Goal: Task Accomplishment & Management: Use online tool/utility

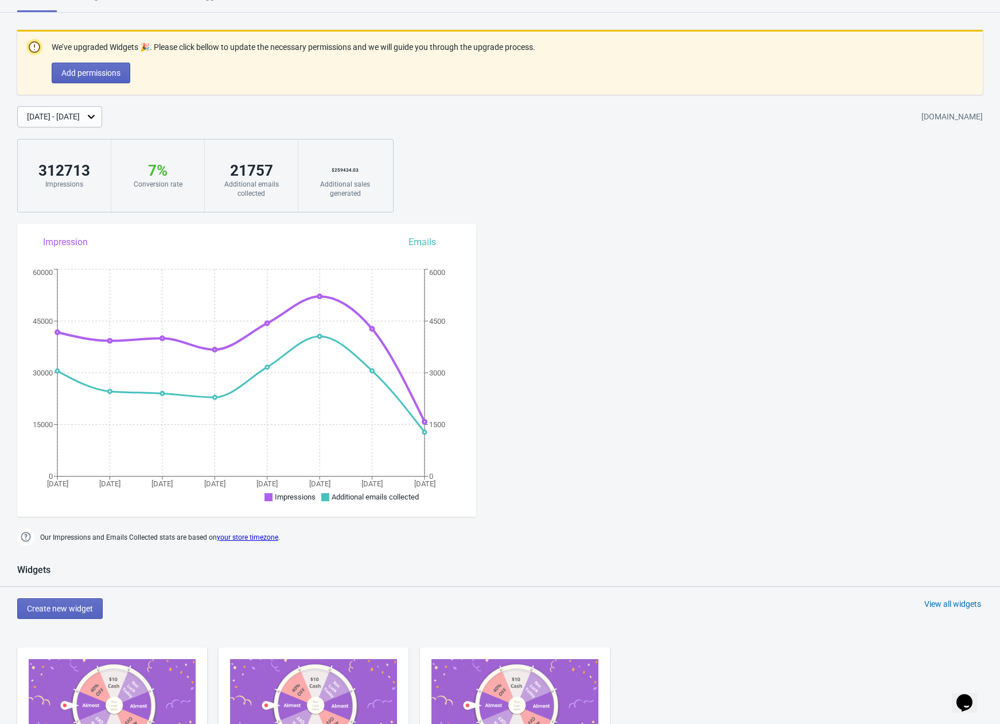
scroll to position [375, 0]
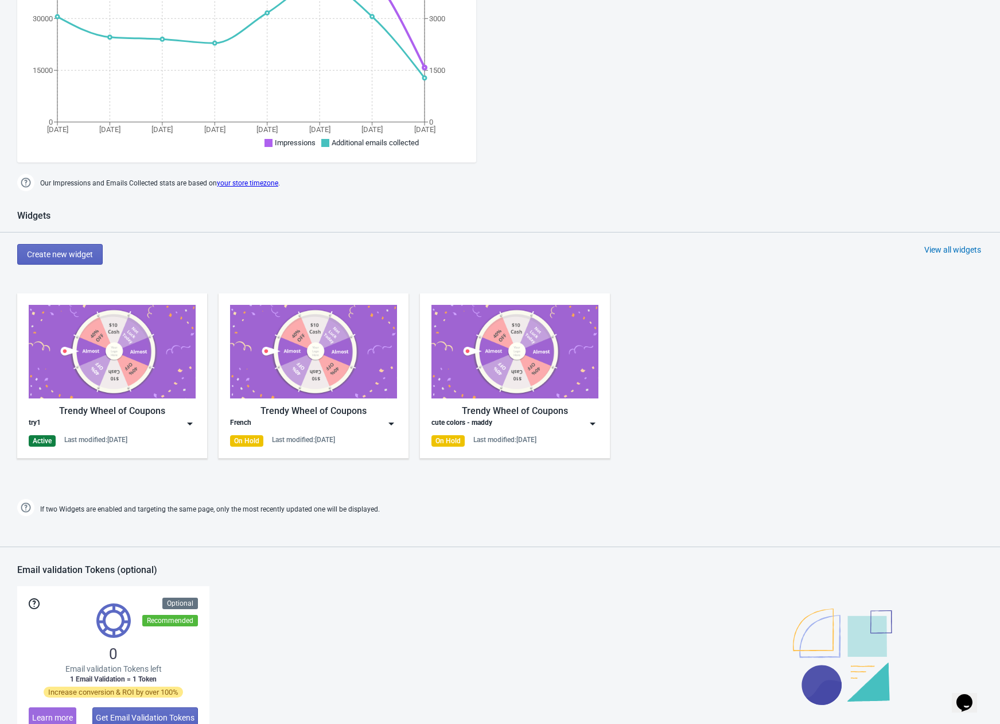
click at [124, 371] on img at bounding box center [112, 352] width 167 height 94
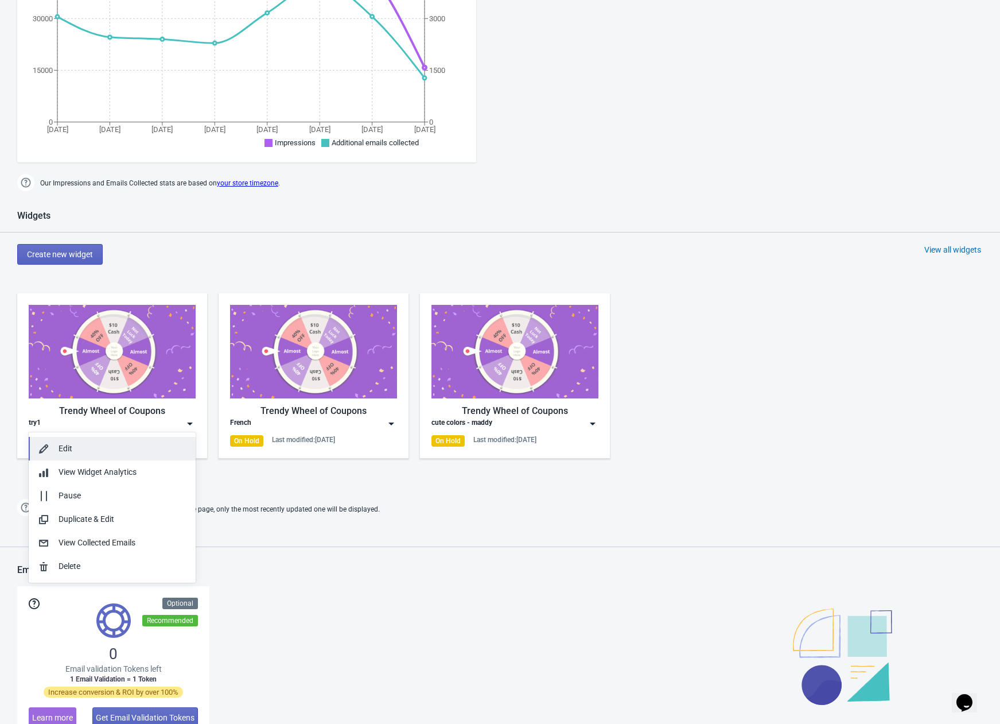
click at [69, 447] on div "Edit" at bounding box center [123, 449] width 128 height 12
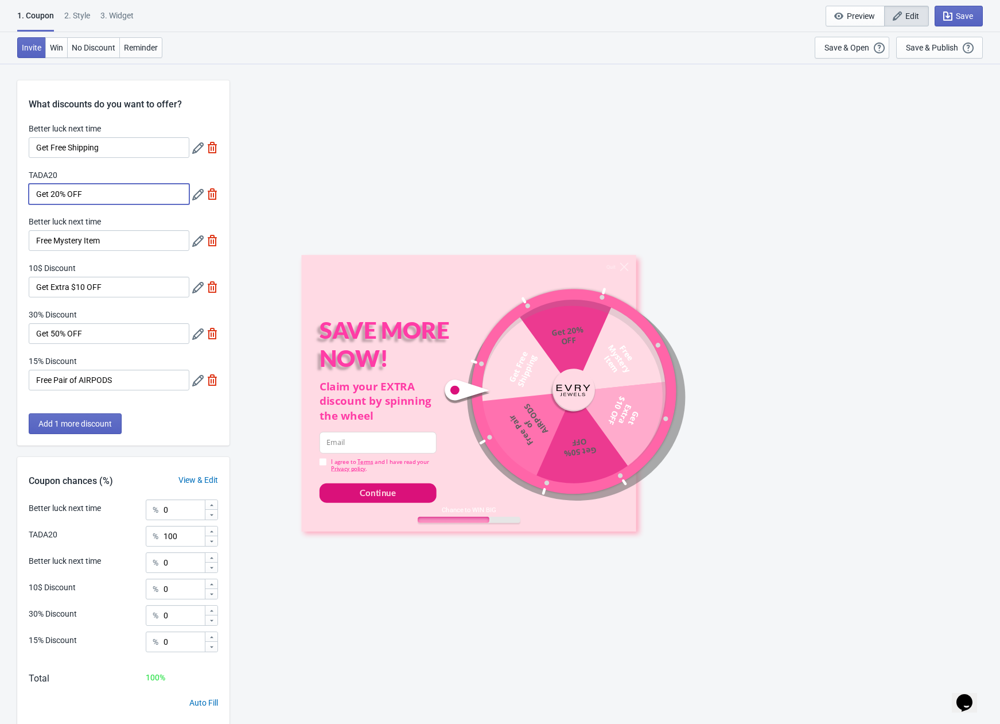
click at [60, 192] on input "Get 20% OFF" at bounding box center [109, 194] width 161 height 21
type input "Get 10% OFF"
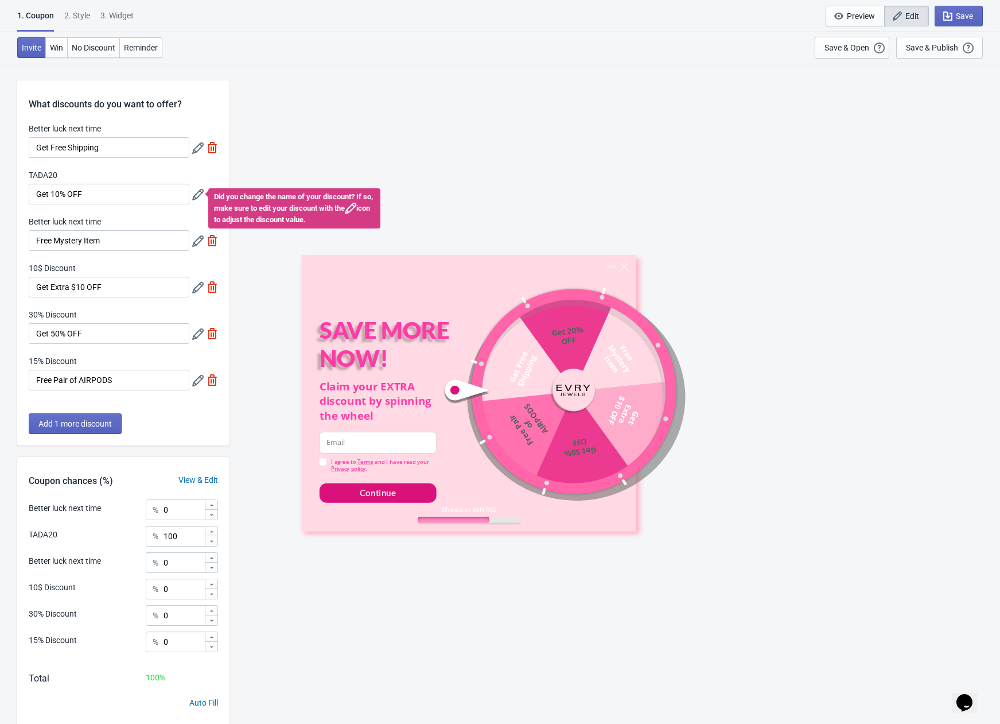
click at [710, 243] on div "Quit SAVE MORE NOW! Claim your EXTRA discount by spinning the wheel email-input…" at bounding box center [614, 393] width 759 height 660
click at [486, 175] on div "Quit SAVE MORE NOW! Claim your EXTRA discount by spinning the wheel email-input…" at bounding box center [614, 393] width 759 height 660
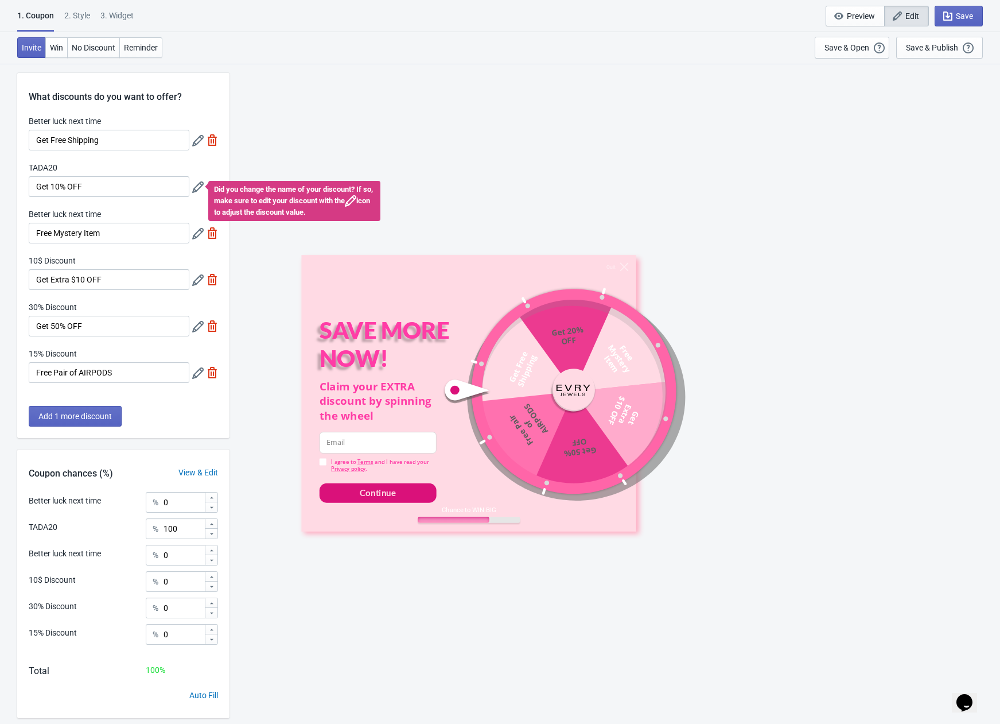
scroll to position [63, 0]
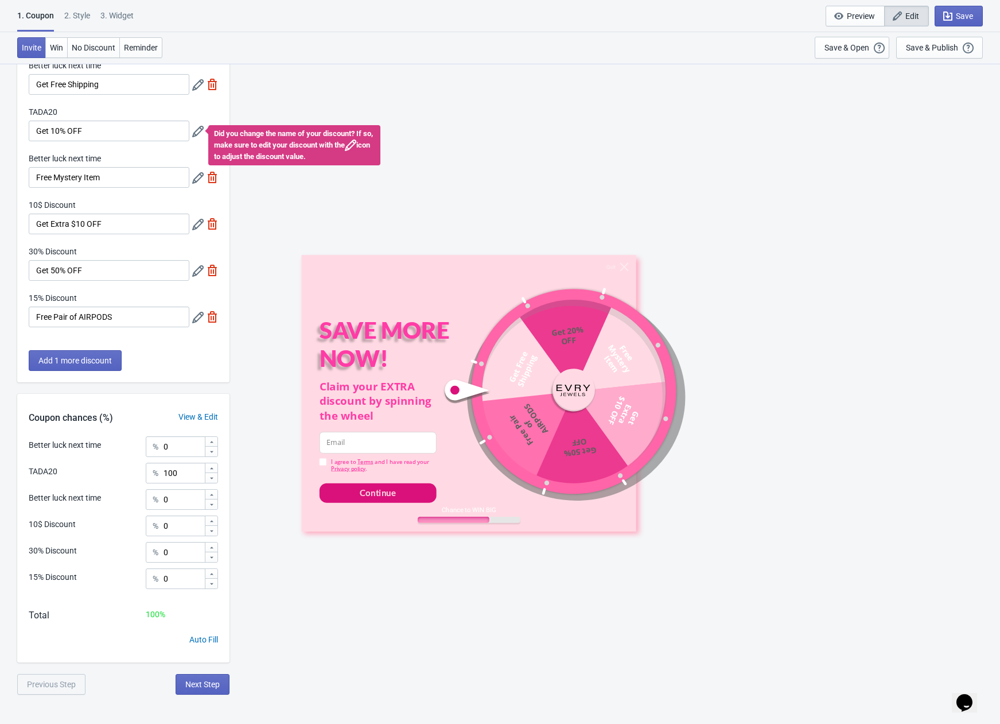
click at [83, 18] on div "2 . Style" at bounding box center [77, 20] width 26 height 20
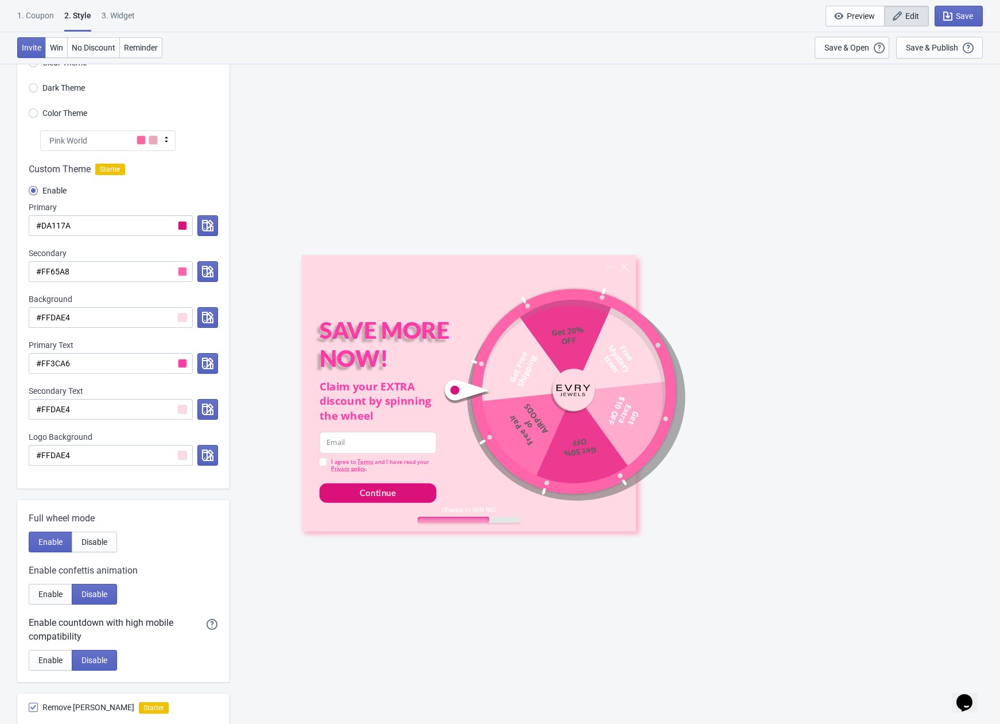
scroll to position [0, 0]
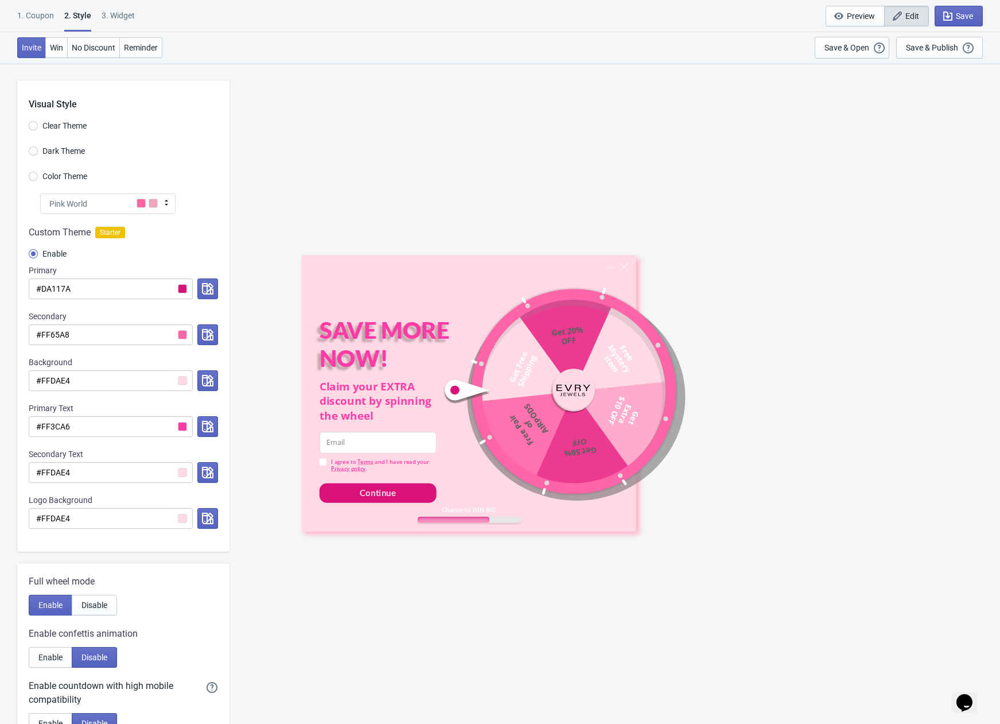
click at [166, 204] on icon at bounding box center [166, 203] width 3 height 6
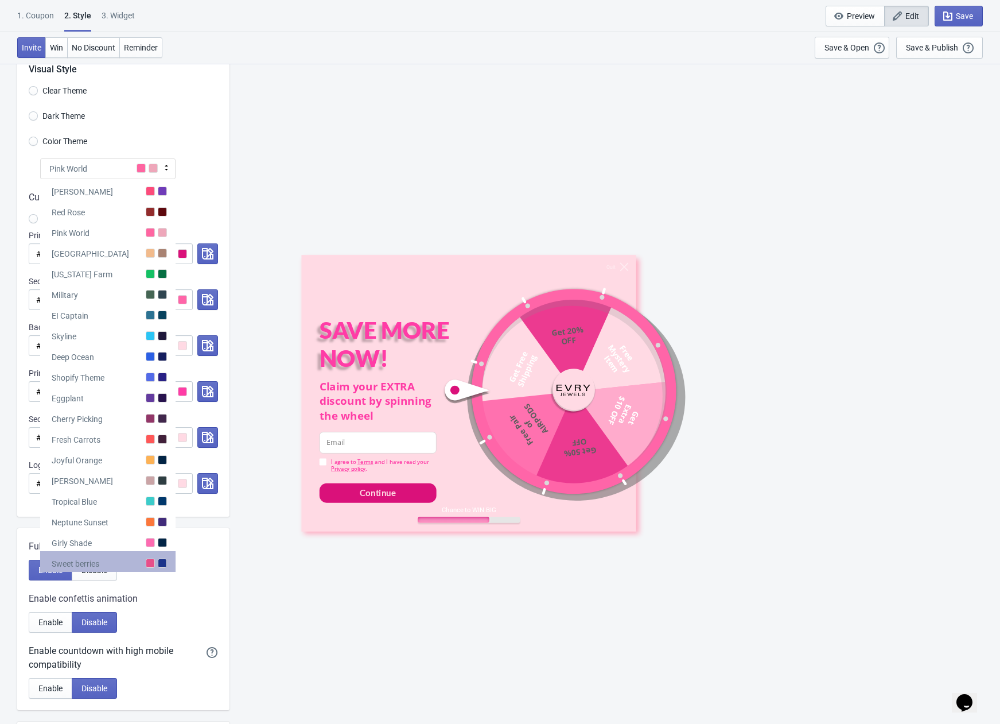
scroll to position [42, 0]
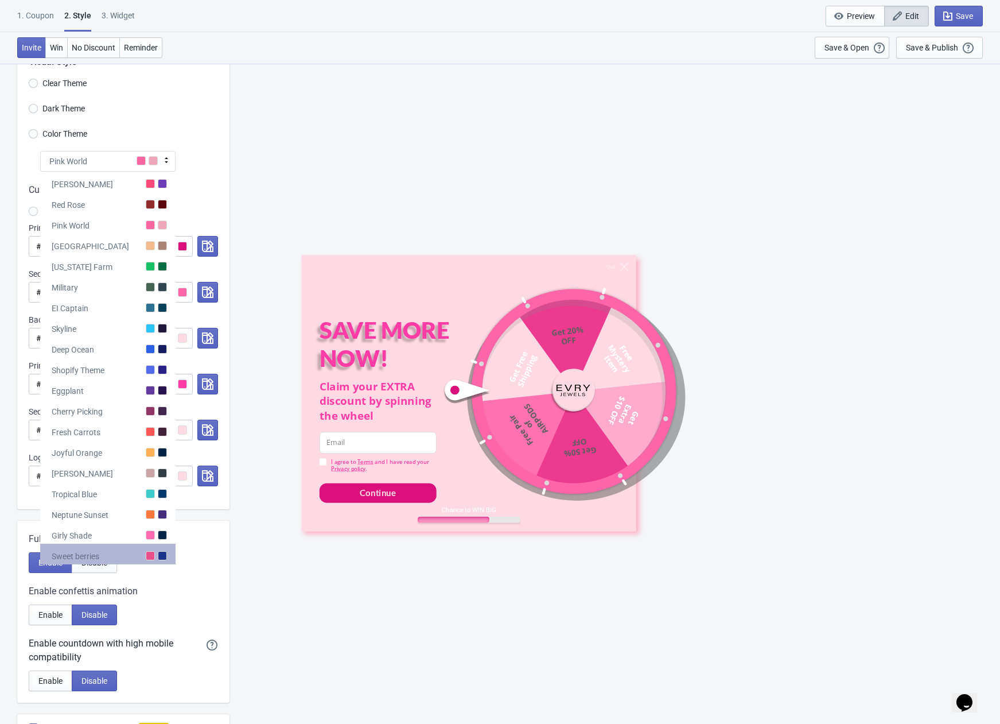
click at [99, 552] on div "Sweet berries" at bounding box center [76, 555] width 48 height 11
radio input "true"
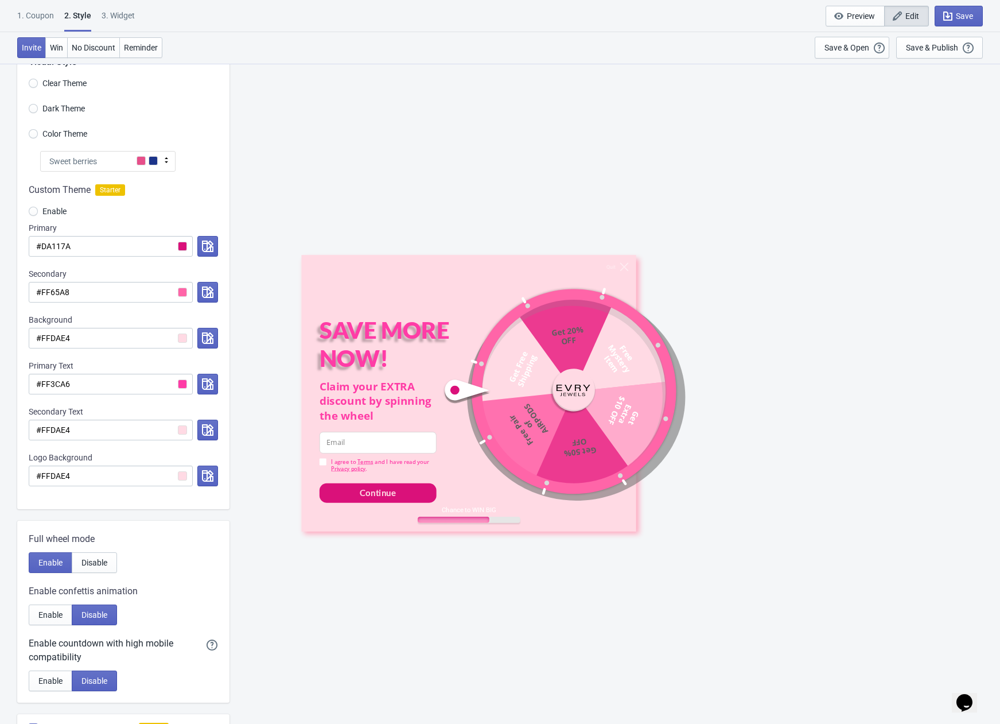
scroll to position [0, 0]
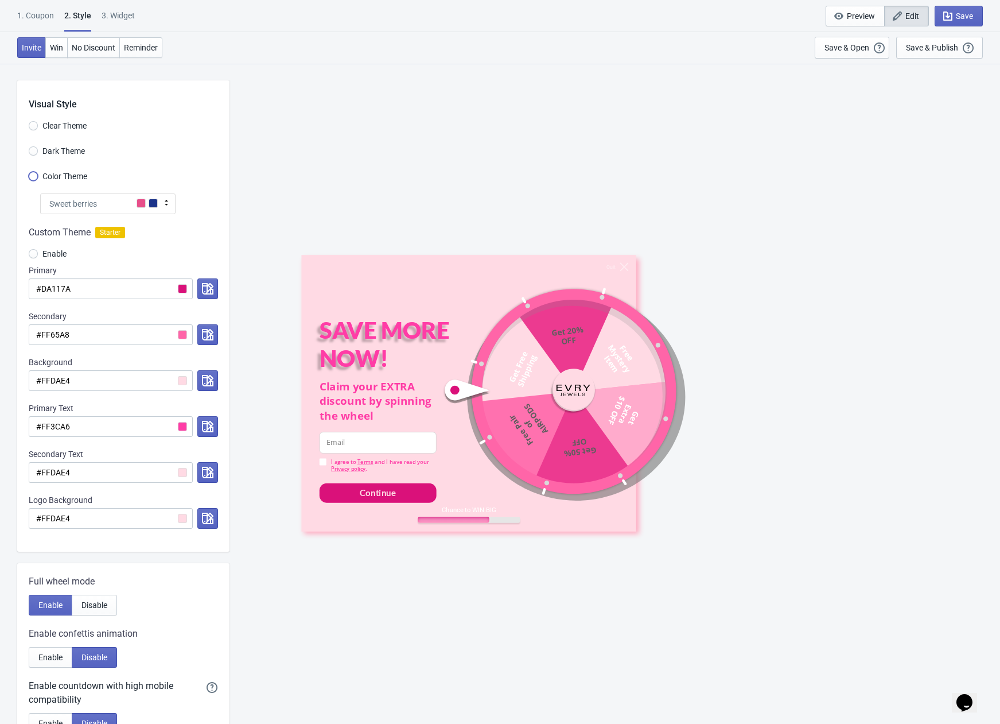
click at [34, 177] on input "Color Theme" at bounding box center [33, 182] width 9 height 21
radio input "true"
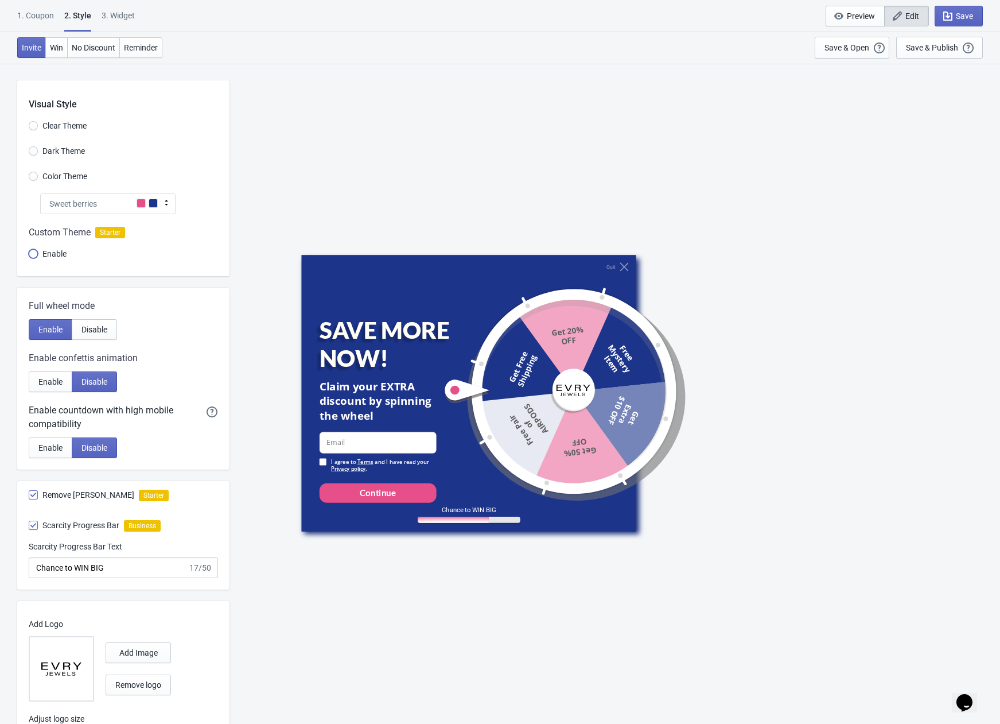
click at [33, 253] on input "Enable" at bounding box center [33, 259] width 9 height 21
radio input "true"
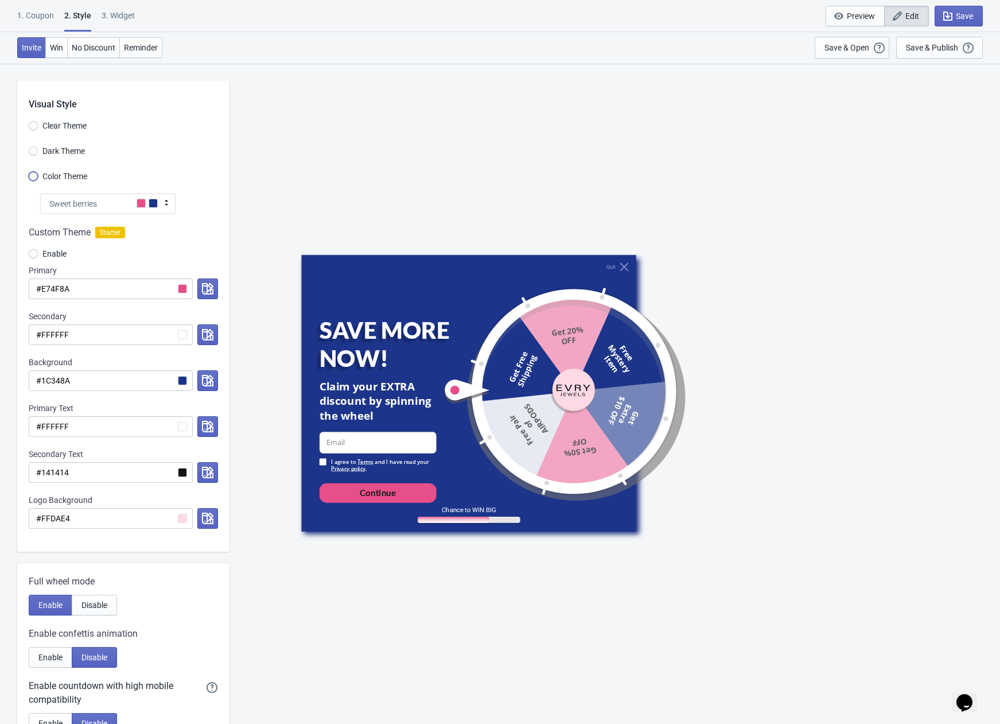
click at [31, 178] on input "Color Theme" at bounding box center [33, 182] width 9 height 21
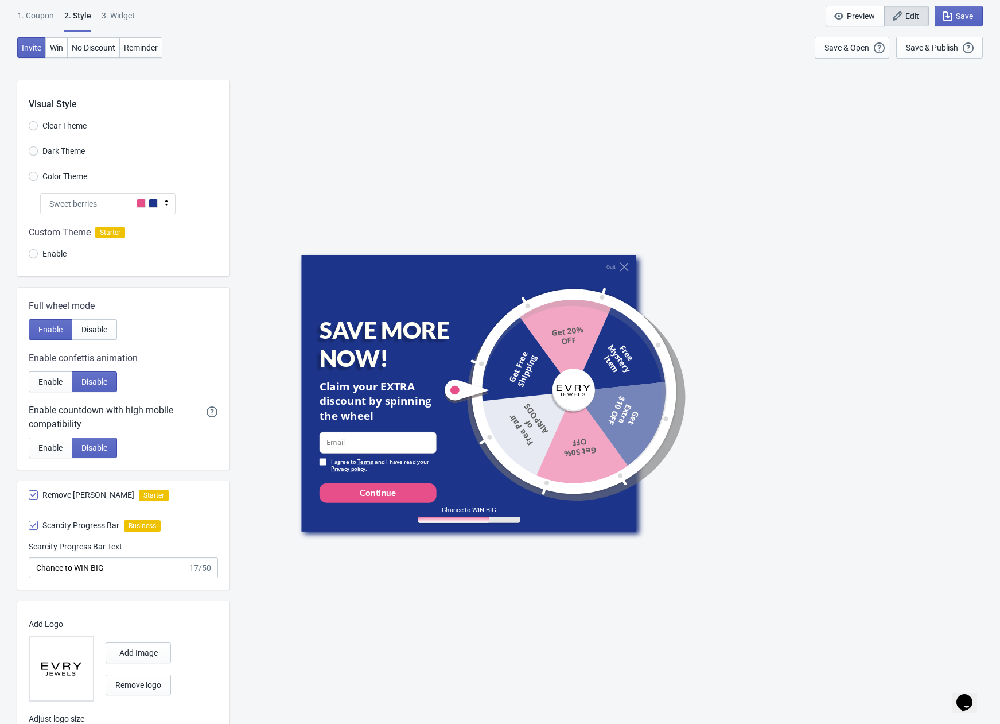
click at [152, 203] on span at bounding box center [153, 203] width 9 height 9
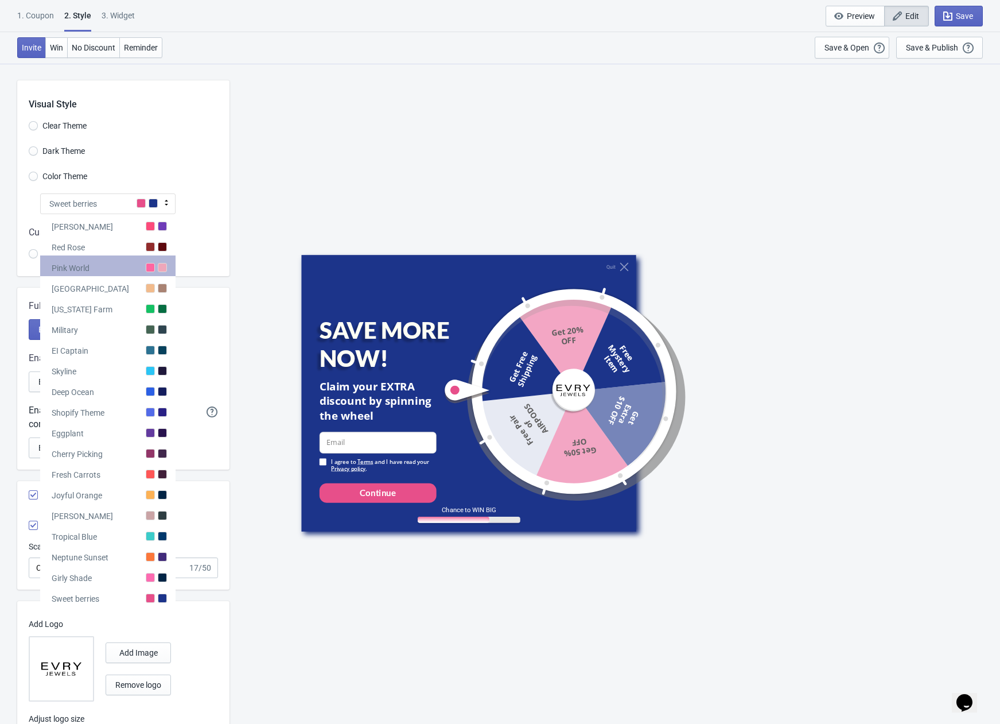
click at [103, 263] on div "Pink World" at bounding box center [107, 265] width 135 height 21
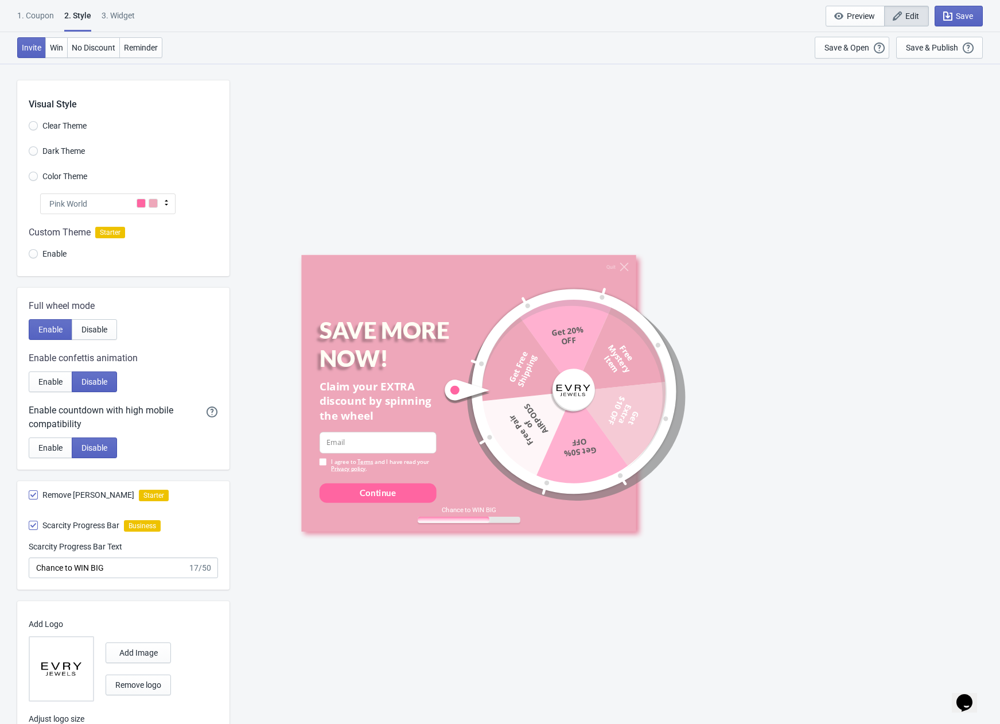
click at [127, 199] on div "Pink World" at bounding box center [107, 203] width 135 height 21
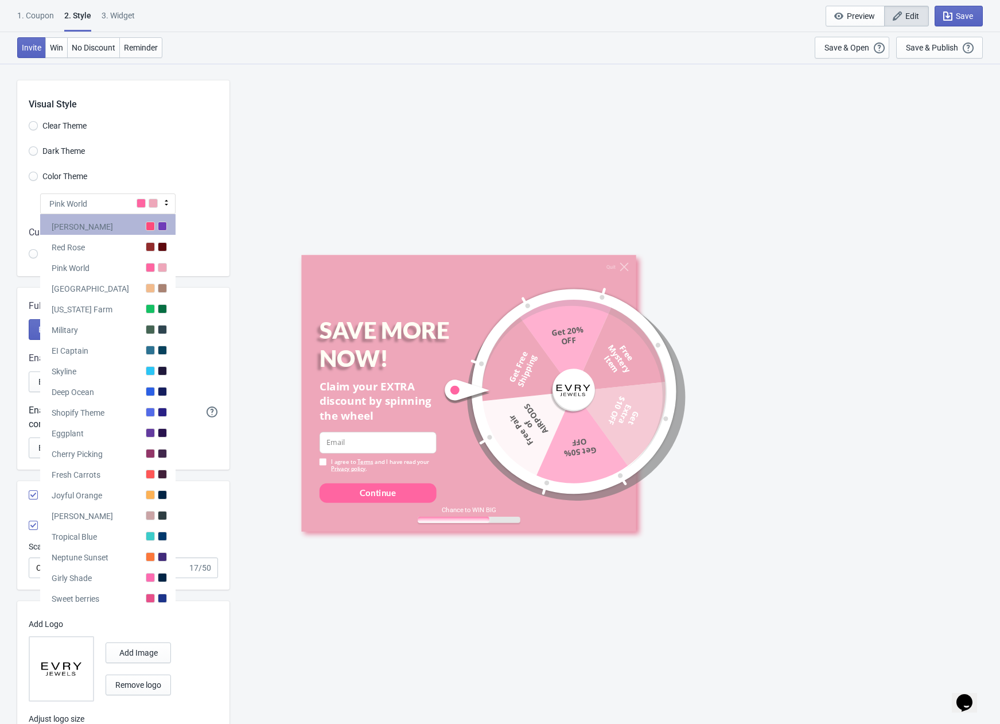
click at [112, 233] on div "[PERSON_NAME]" at bounding box center [107, 224] width 135 height 21
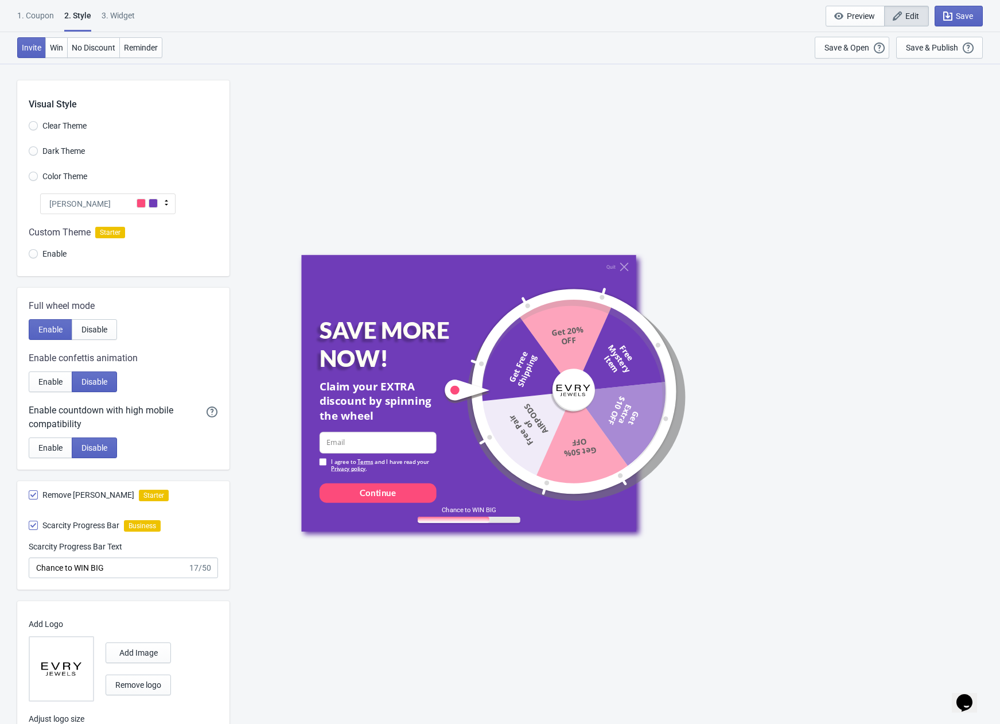
click at [131, 204] on div "[PERSON_NAME]" at bounding box center [107, 203] width 135 height 21
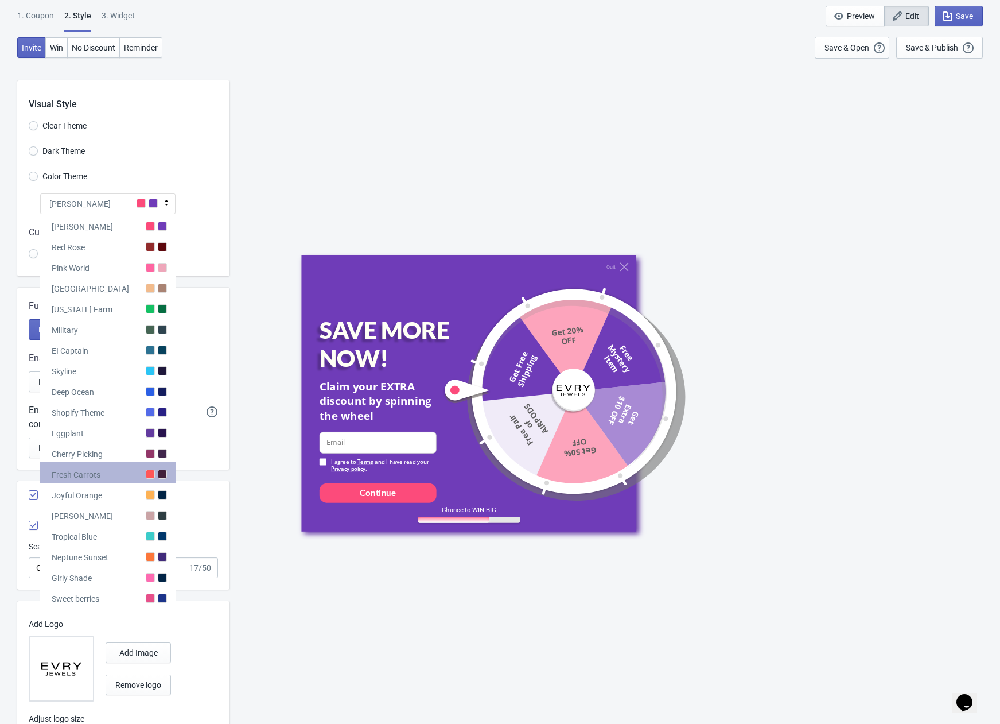
click at [128, 478] on div "Fresh Carrots" at bounding box center [107, 472] width 135 height 21
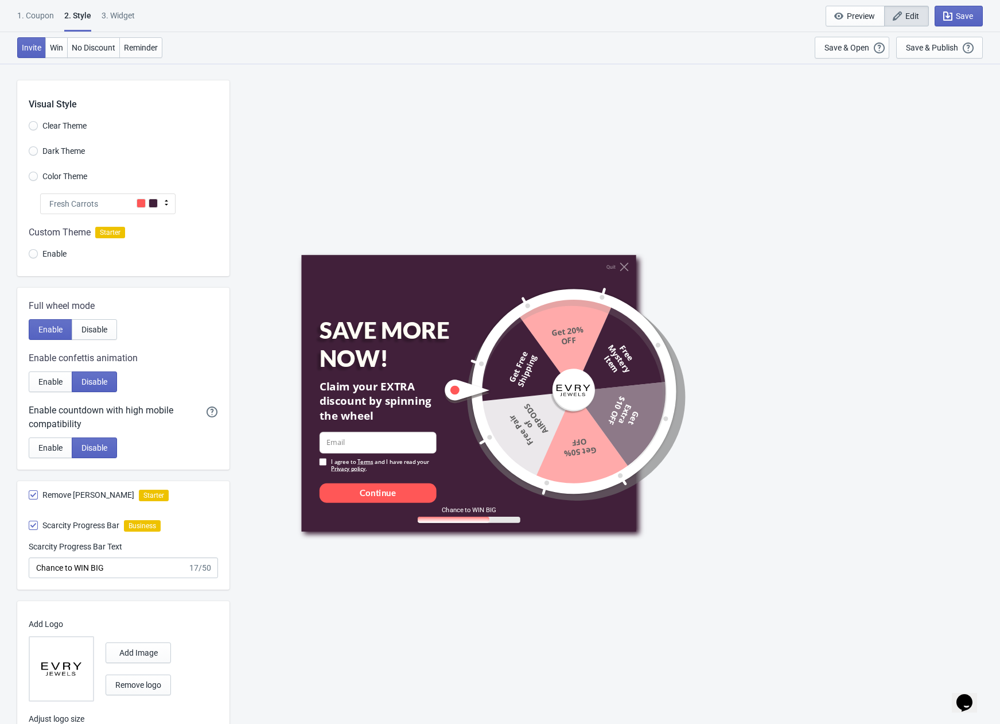
click at [126, 209] on div "Fresh Carrots" at bounding box center [107, 203] width 135 height 21
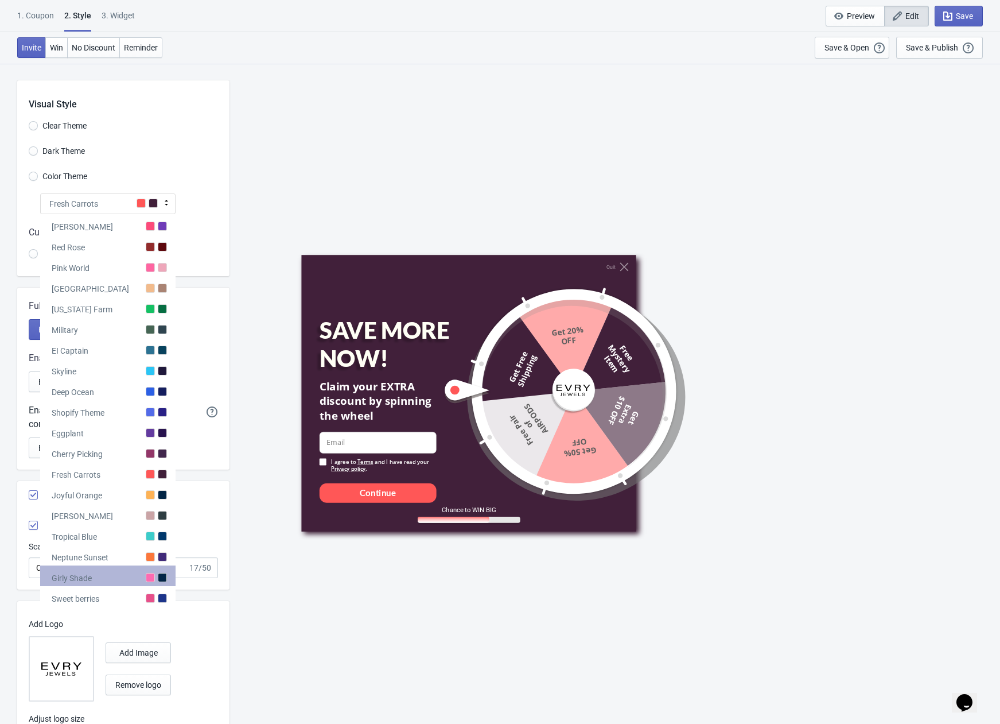
click at [124, 576] on div "Girly Shade" at bounding box center [107, 575] width 135 height 21
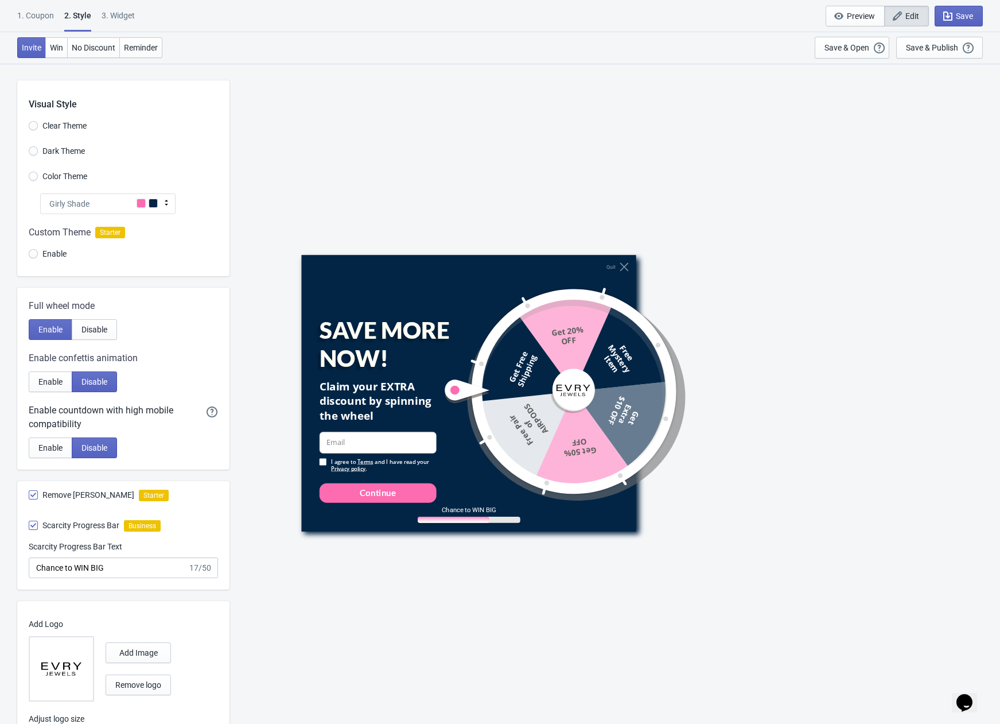
click at [115, 212] on div "Girly Shade" at bounding box center [107, 203] width 135 height 21
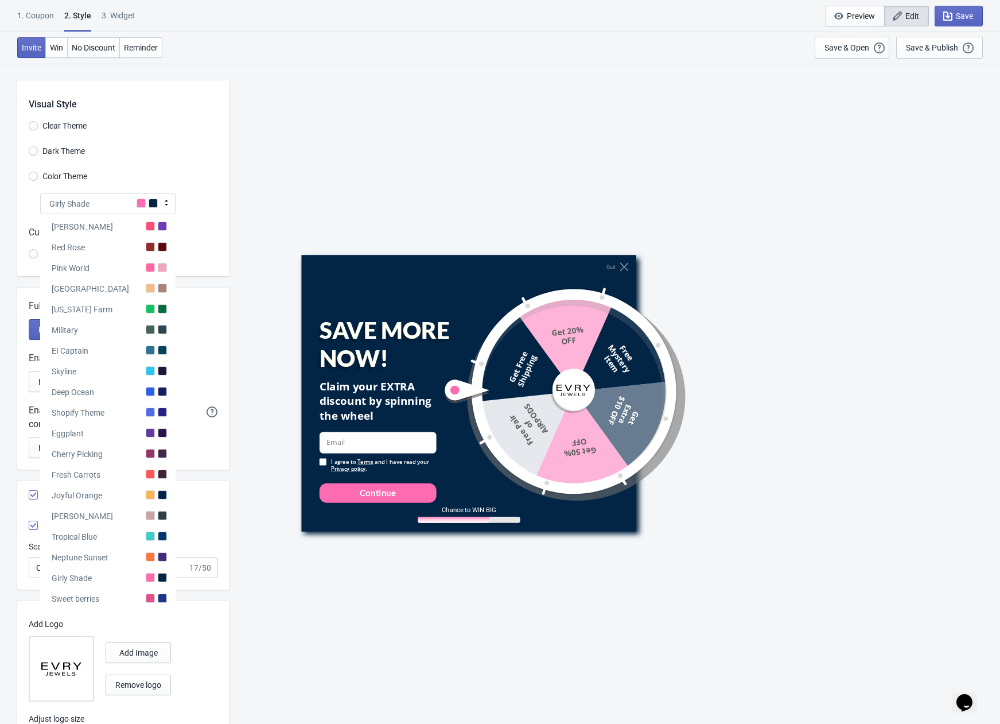
click at [131, 592] on div "Sweet berries" at bounding box center [107, 596] width 135 height 21
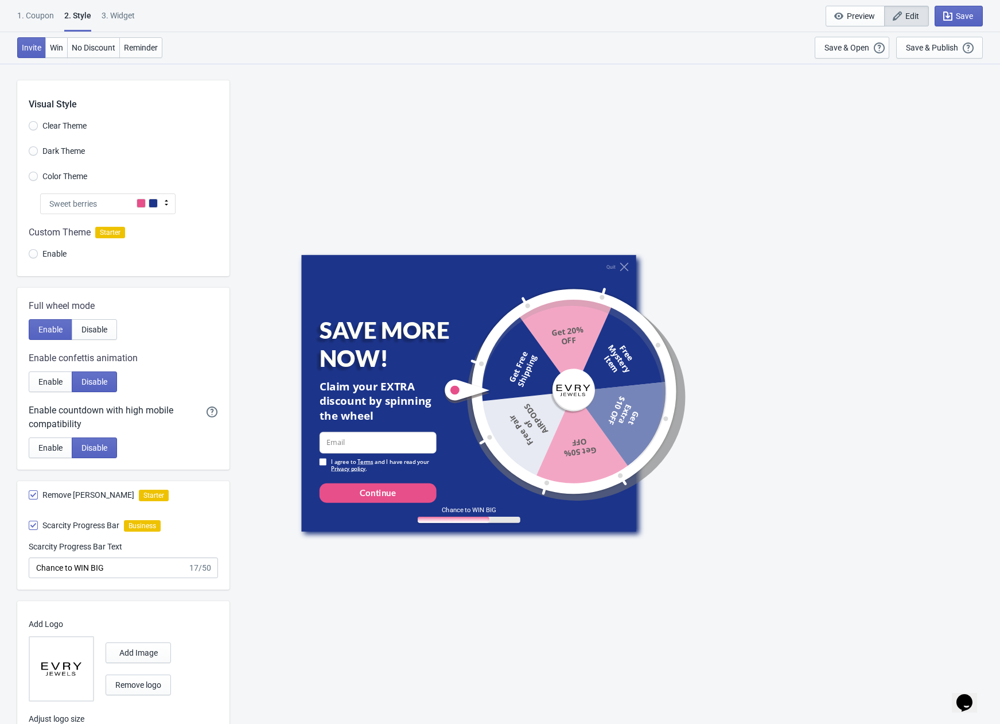
click at [123, 209] on div "Sweet berries" at bounding box center [107, 203] width 135 height 21
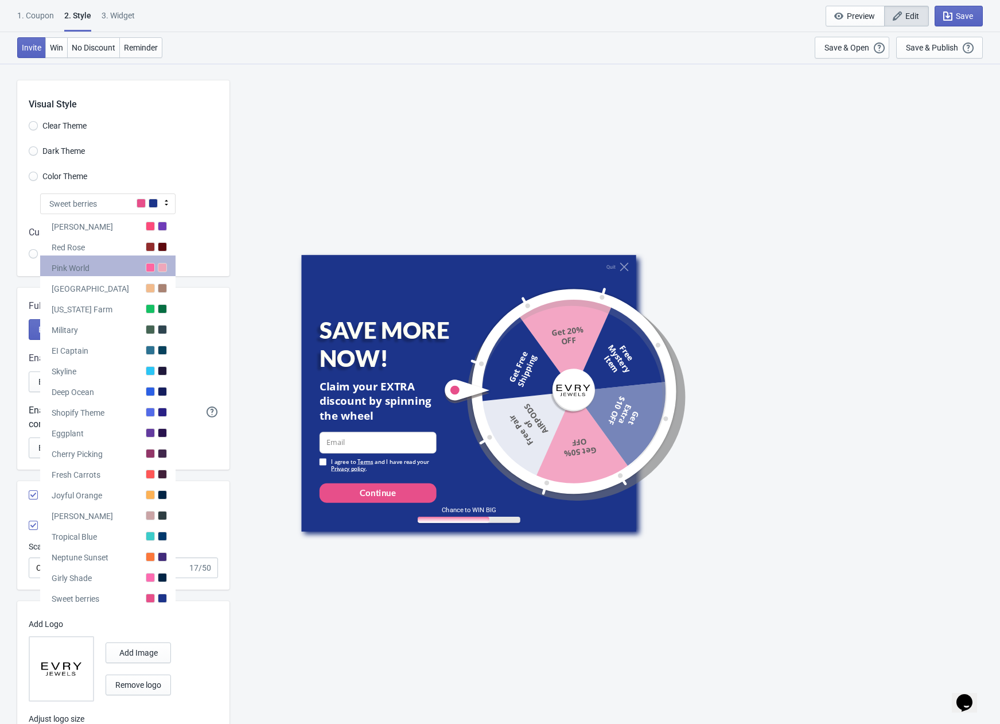
click at [102, 270] on div "Pink World" at bounding box center [107, 265] width 135 height 21
radio input "true"
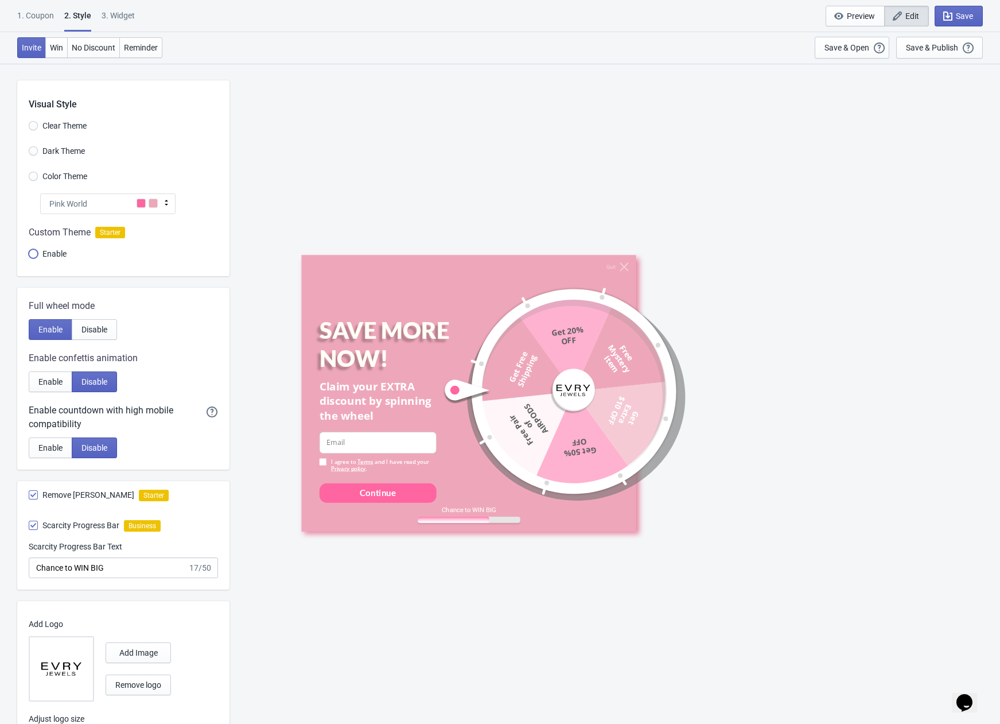
click at [33, 254] on input "Enable" at bounding box center [33, 259] width 9 height 21
radio input "true"
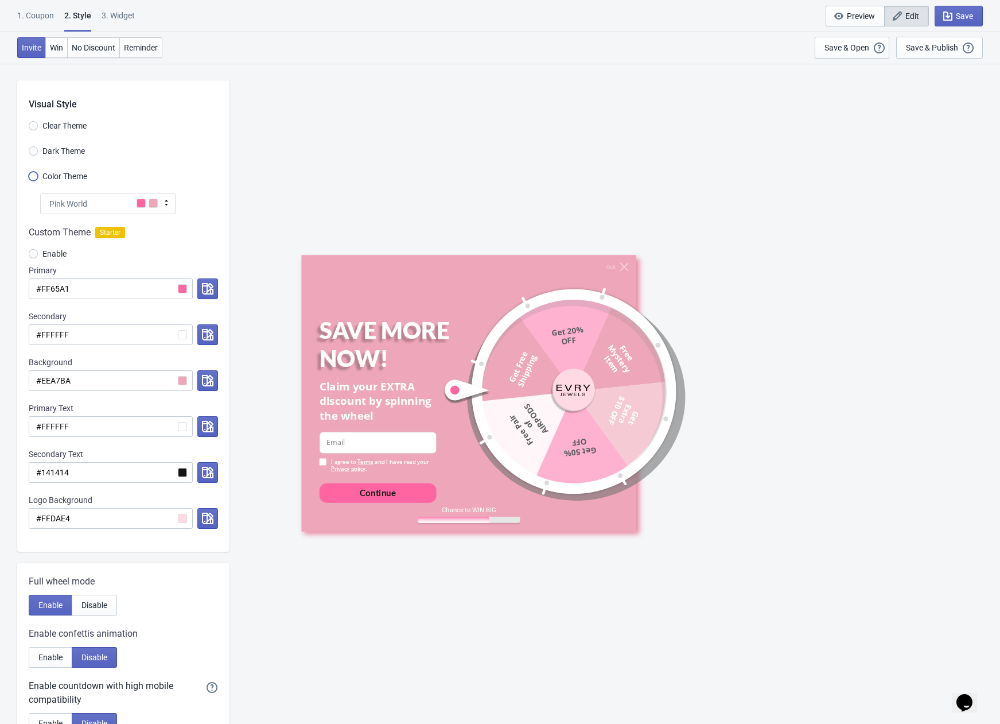
click at [34, 174] on input "Color Theme" at bounding box center [33, 182] width 9 height 21
radio input "true"
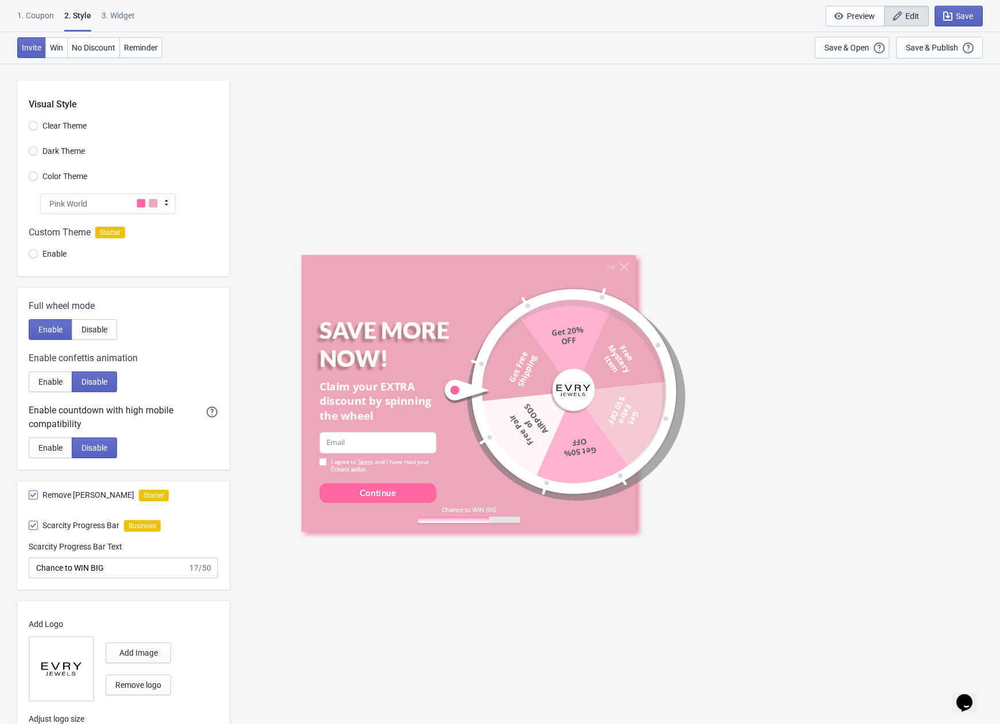
click at [40, 18] on div "1. Coupon" at bounding box center [35, 20] width 37 height 20
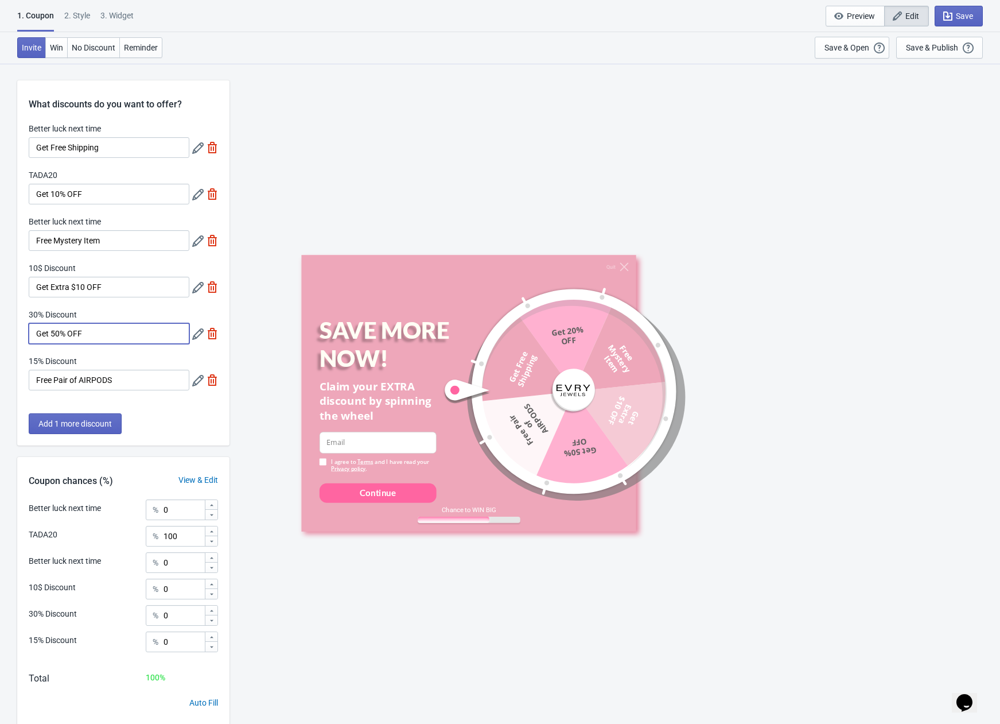
click at [57, 333] on input "Get 50% OFF" at bounding box center [109, 333] width 161 height 21
type input "Get 5% OFF"
click at [52, 43] on span "Win" at bounding box center [56, 47] width 13 height 9
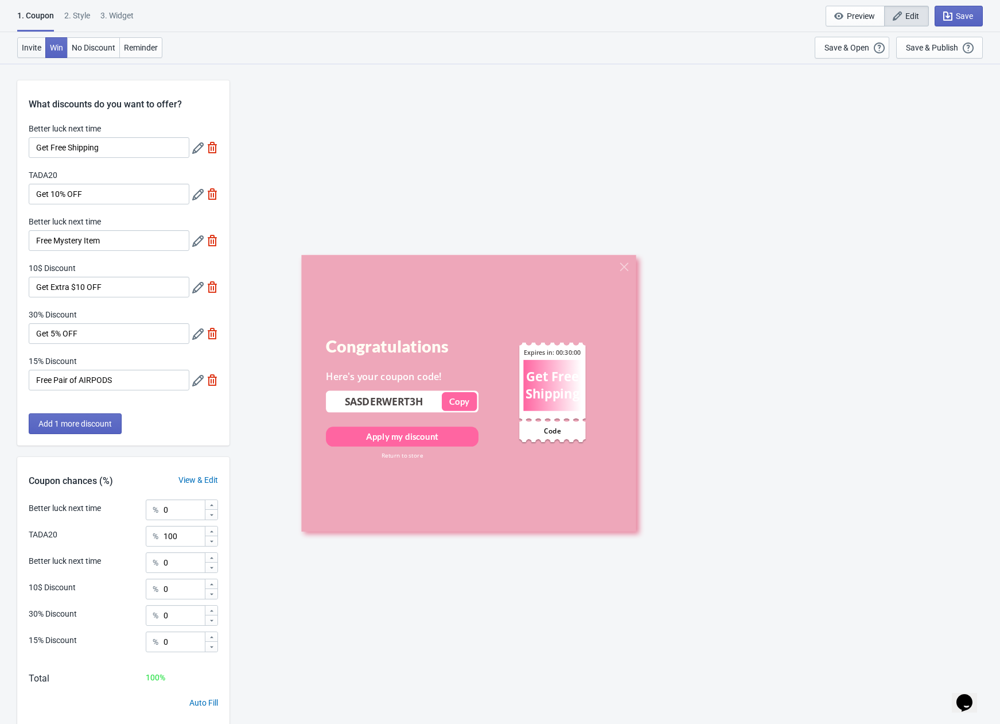
click at [34, 49] on span "Invite" at bounding box center [32, 47] width 20 height 9
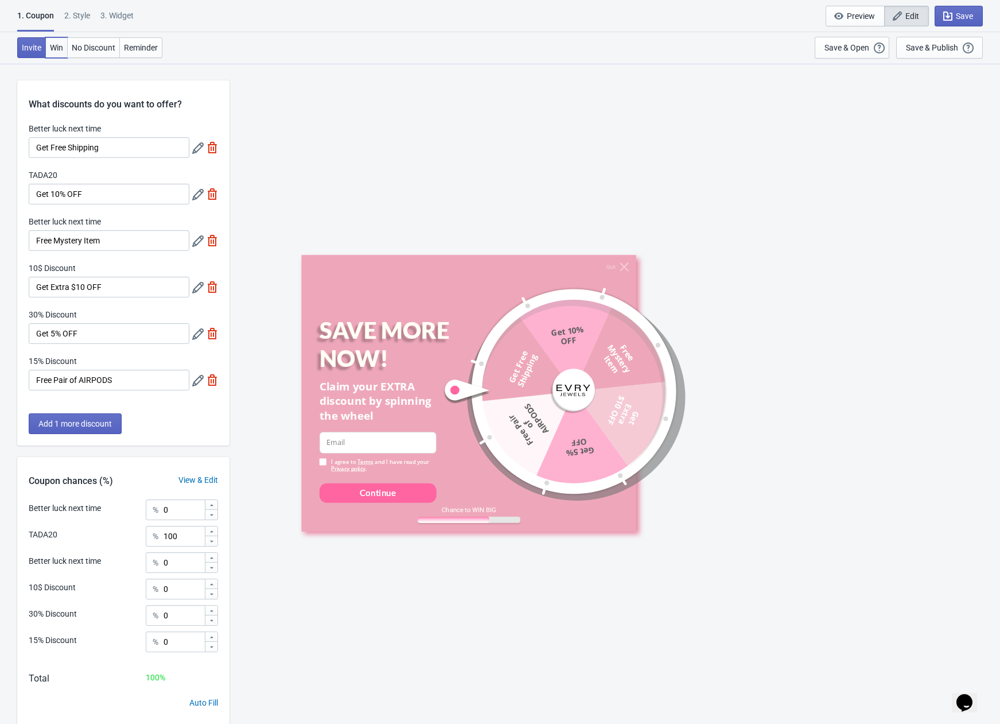
click at [59, 49] on span "Win" at bounding box center [56, 47] width 13 height 9
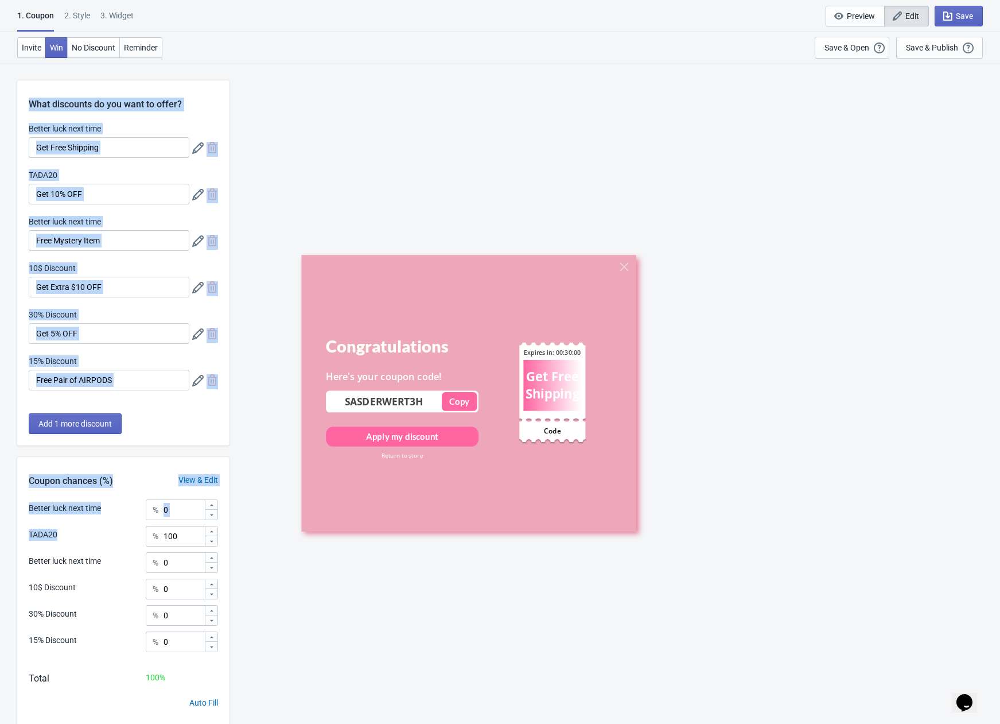
drag, startPoint x: 50, startPoint y: 538, endPoint x: 13, endPoint y: 540, distance: 37.3
click at [13, 540] on div "What discounts do you want to offer? Better luck next time Get Free Shipping TA…" at bounding box center [500, 410] width 1000 height 694
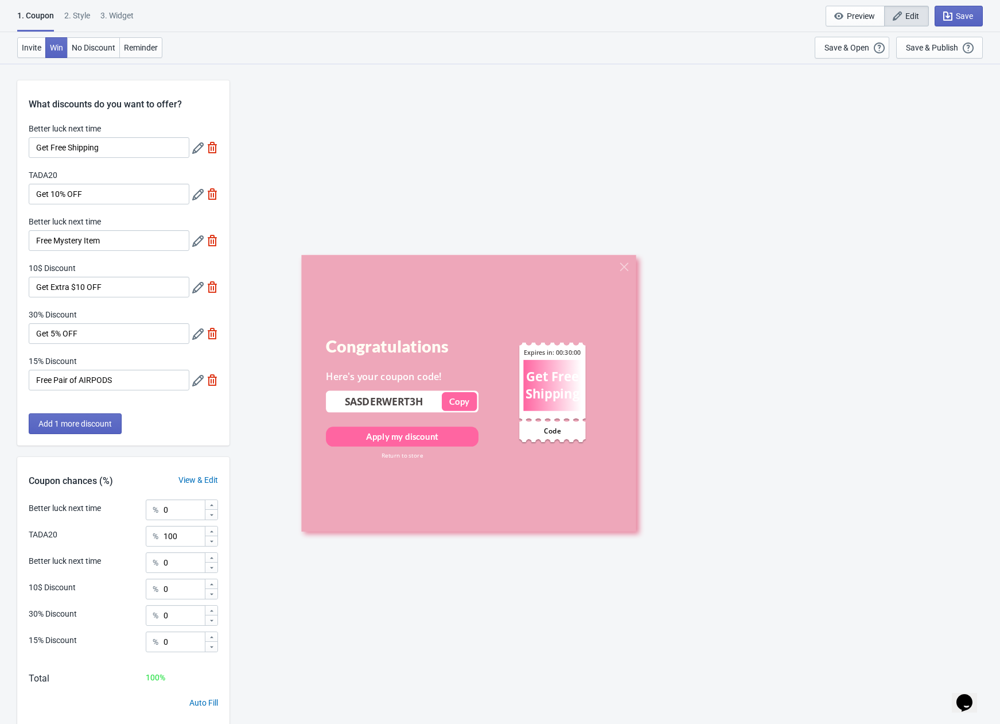
click at [76, 531] on div "TADA20 % 100" at bounding box center [123, 533] width 189 height 15
drag, startPoint x: 30, startPoint y: 49, endPoint x: 46, endPoint y: 61, distance: 20.9
click at [33, 49] on span "Invite" at bounding box center [32, 47] width 20 height 9
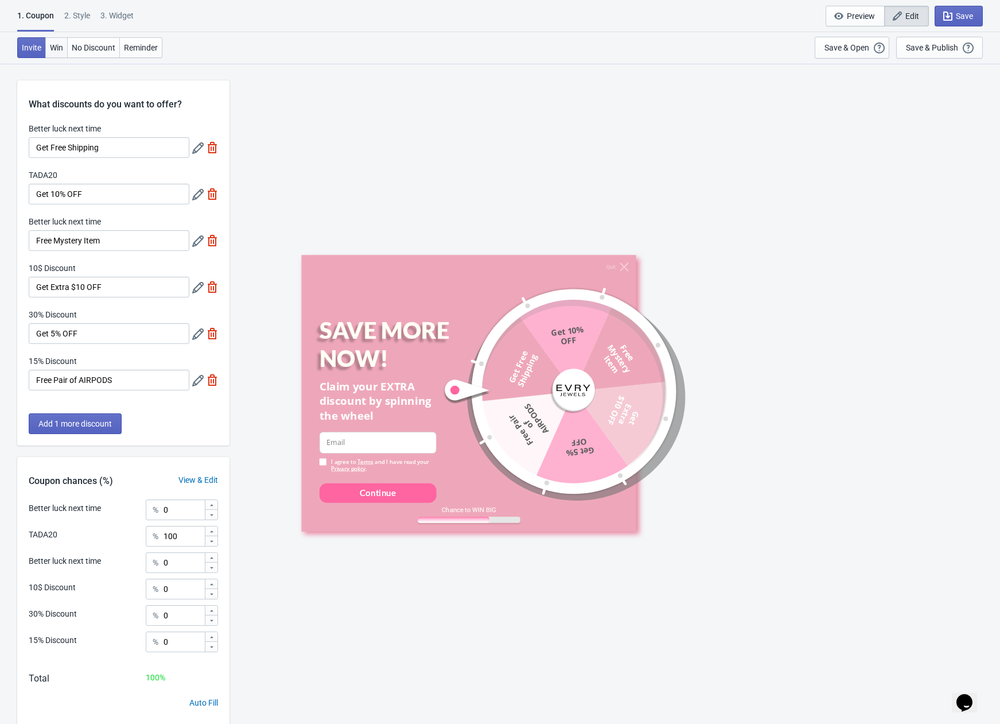
click at [55, 51] on span "Win" at bounding box center [56, 47] width 13 height 9
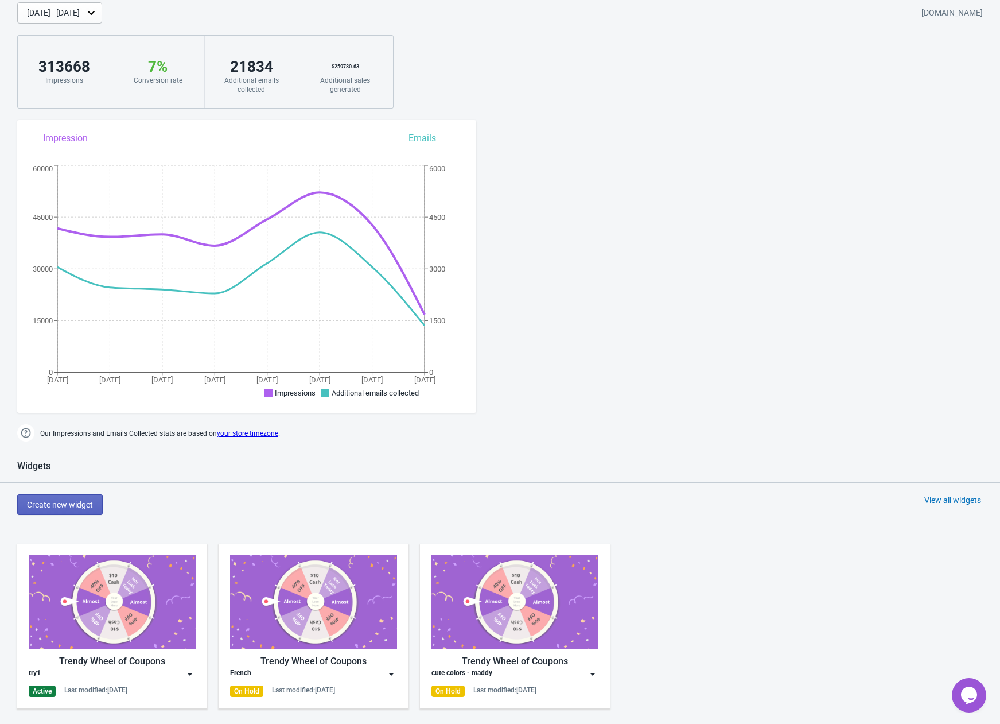
scroll to position [302, 0]
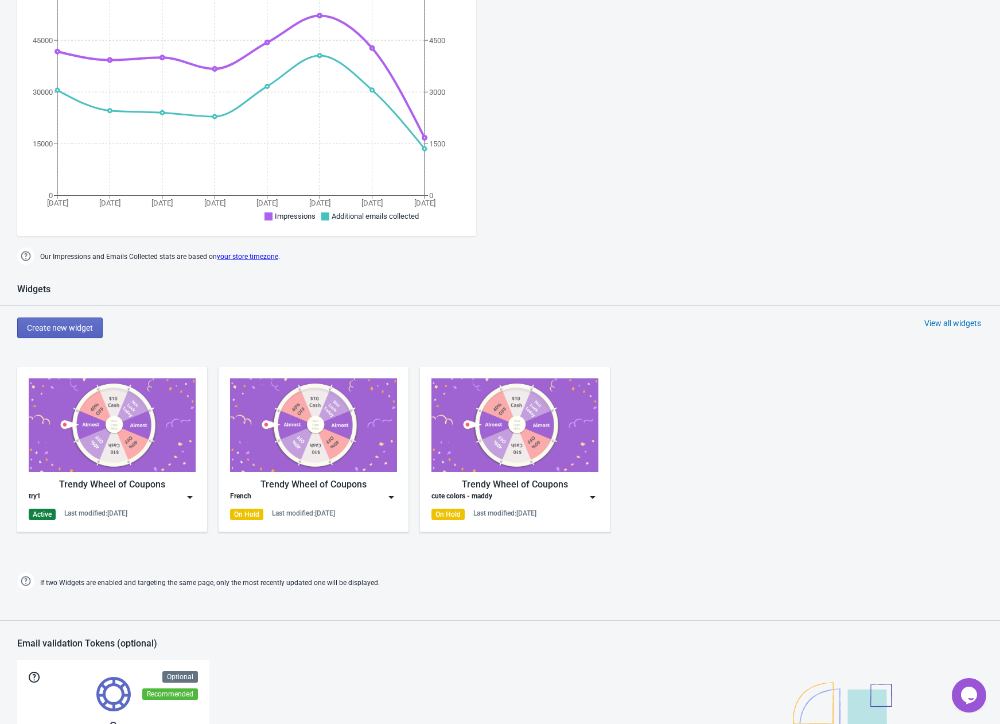
click at [164, 457] on img at bounding box center [112, 425] width 167 height 94
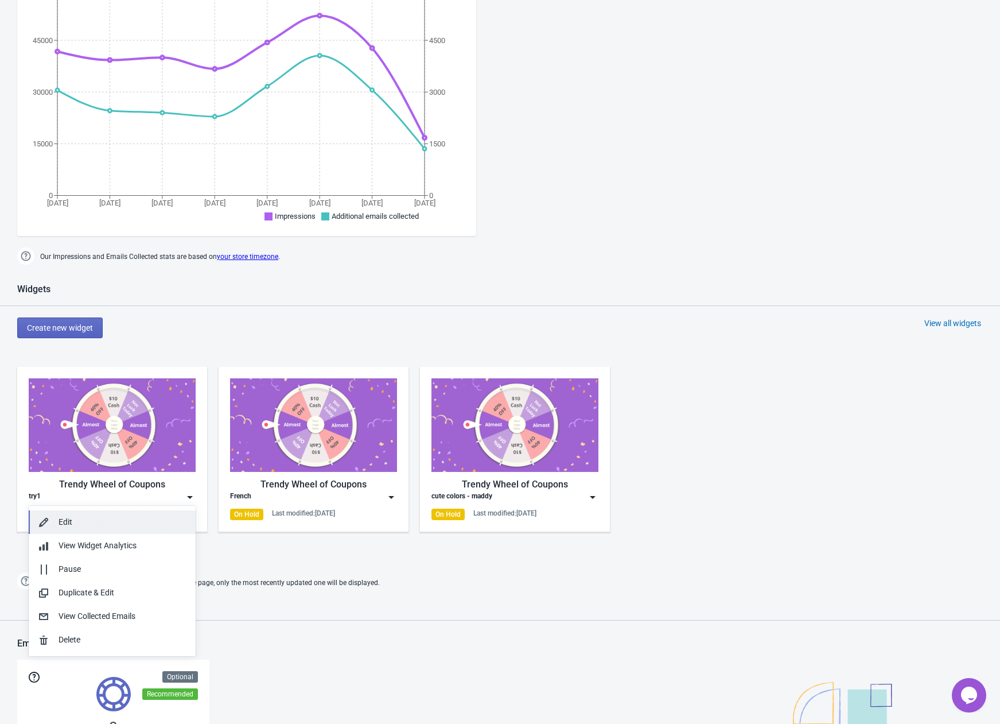
click at [85, 514] on button "Edit" at bounding box center [112, 522] width 167 height 24
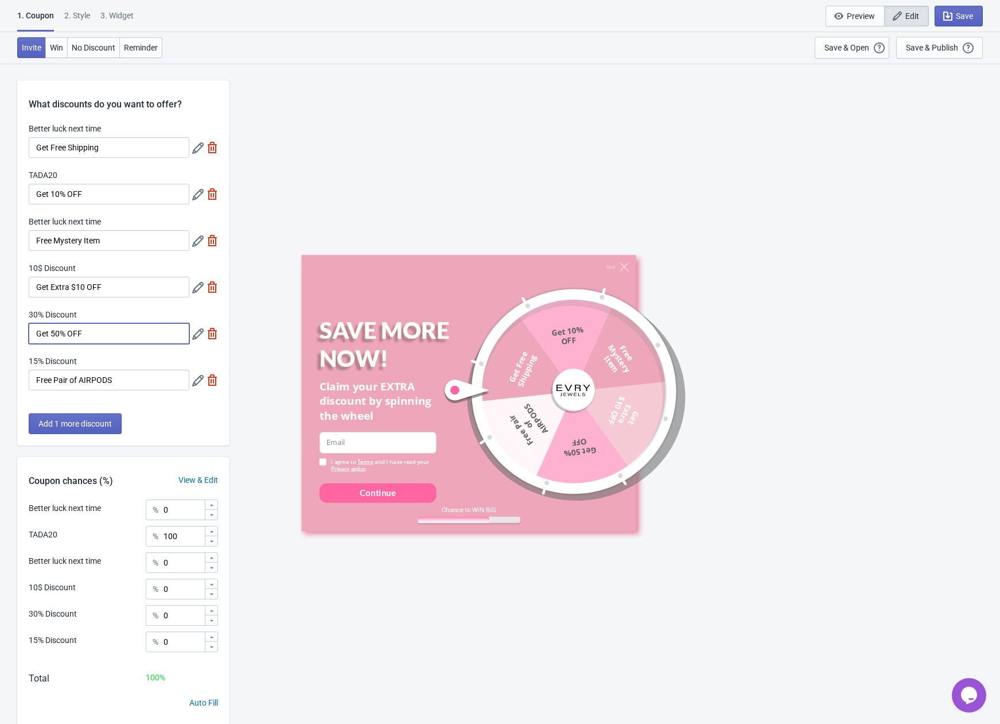
click at [61, 333] on input "Get 50% OFF" at bounding box center [109, 333] width 161 height 21
type input "Get 5% OFF"
click at [868, 132] on div "Quit SAVE MORE NOW! Claim your EXTRA discount by spinning the wheel email-input…" at bounding box center [614, 393] width 759 height 660
drag, startPoint x: 126, startPoint y: 379, endPoint x: 5, endPoint y: 383, distance: 120.6
click at [5, 383] on div "What discounts do you want to offer? Better luck next time Get Free Shipping TA…" at bounding box center [500, 410] width 1000 height 694
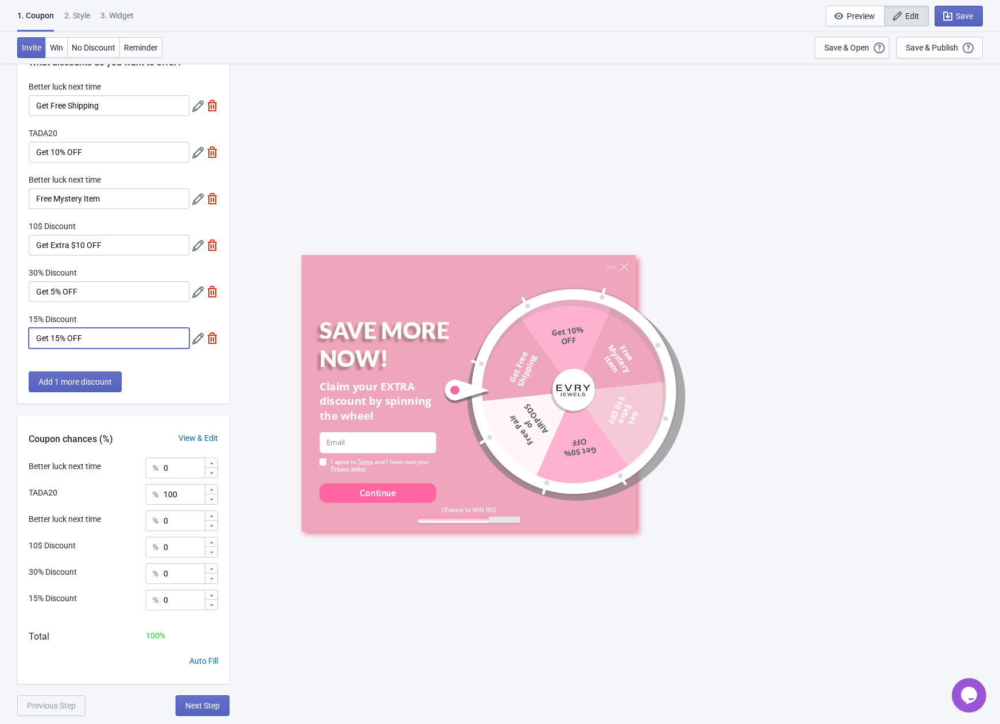
scroll to position [20, 0]
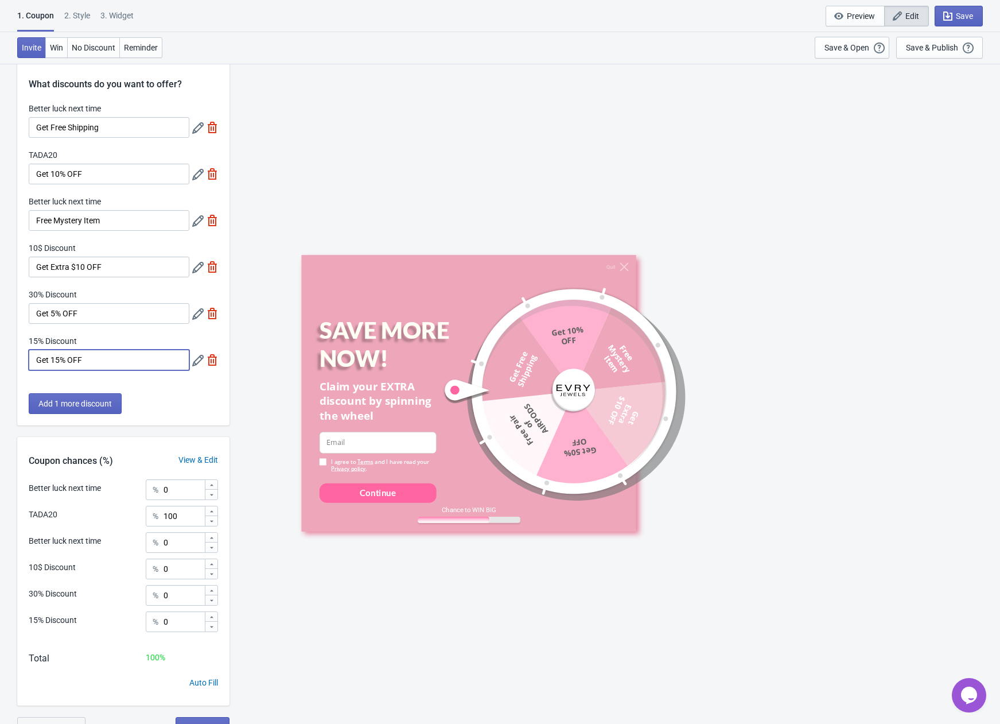
type input "Get 15% OFF"
click at [196, 178] on icon at bounding box center [197, 174] width 11 height 11
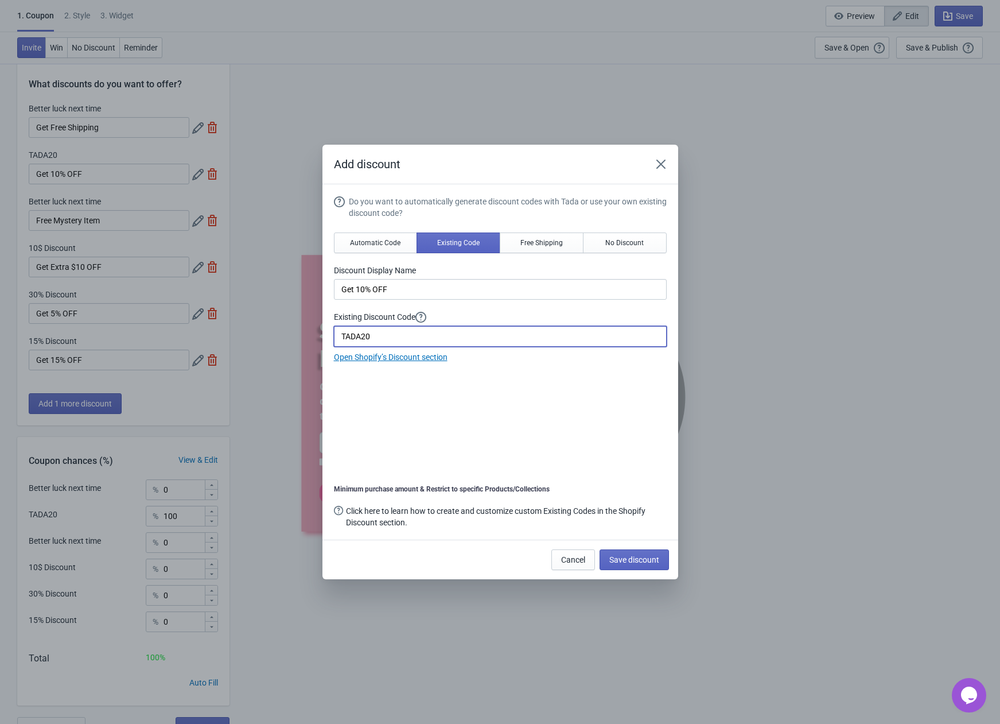
click at [373, 333] on input "TADA20" at bounding box center [500, 336] width 333 height 21
type input "WHEEL10"
click at [637, 557] on span "Save discount" at bounding box center [635, 559] width 50 height 9
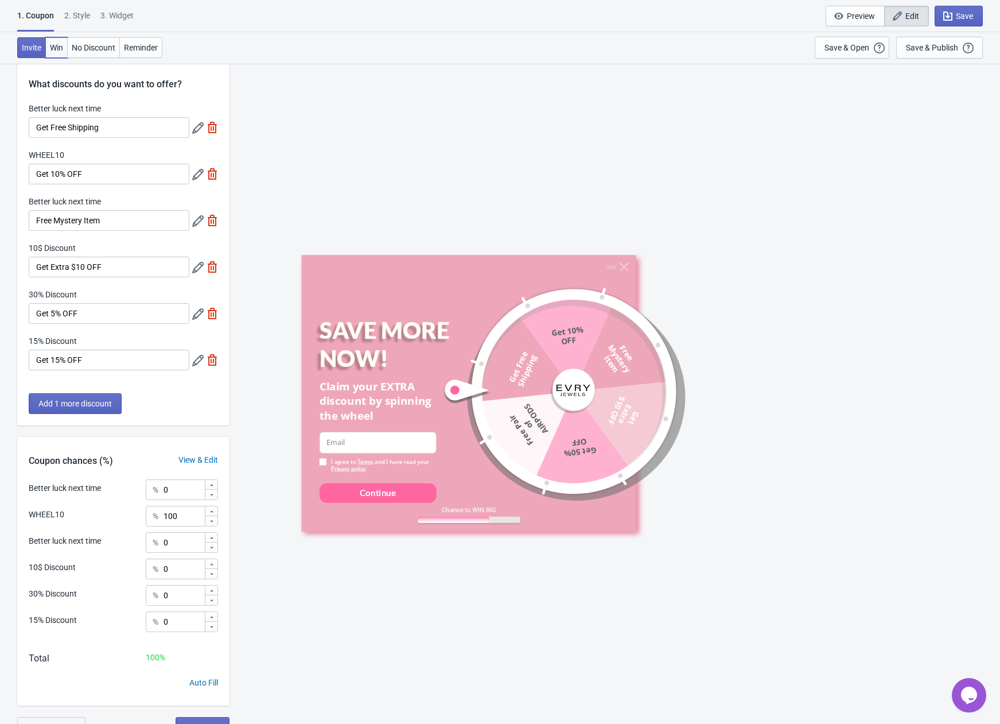
click at [57, 45] on span "Win" at bounding box center [56, 47] width 13 height 9
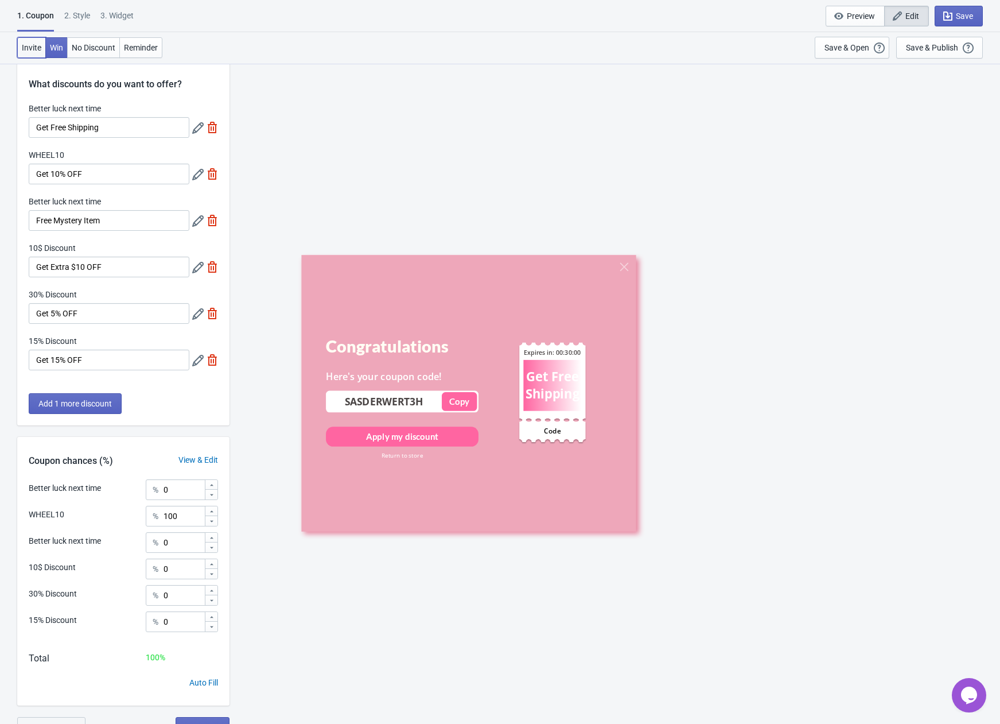
click at [33, 56] on button "Invite" at bounding box center [31, 47] width 29 height 21
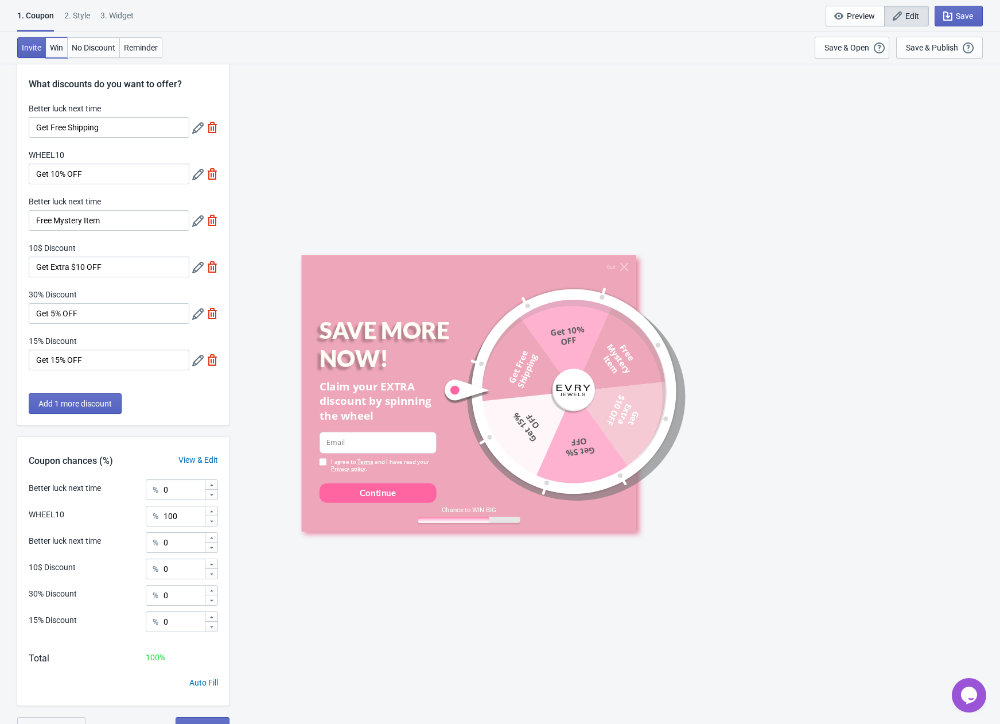
click at [61, 45] on span "Win" at bounding box center [56, 47] width 13 height 9
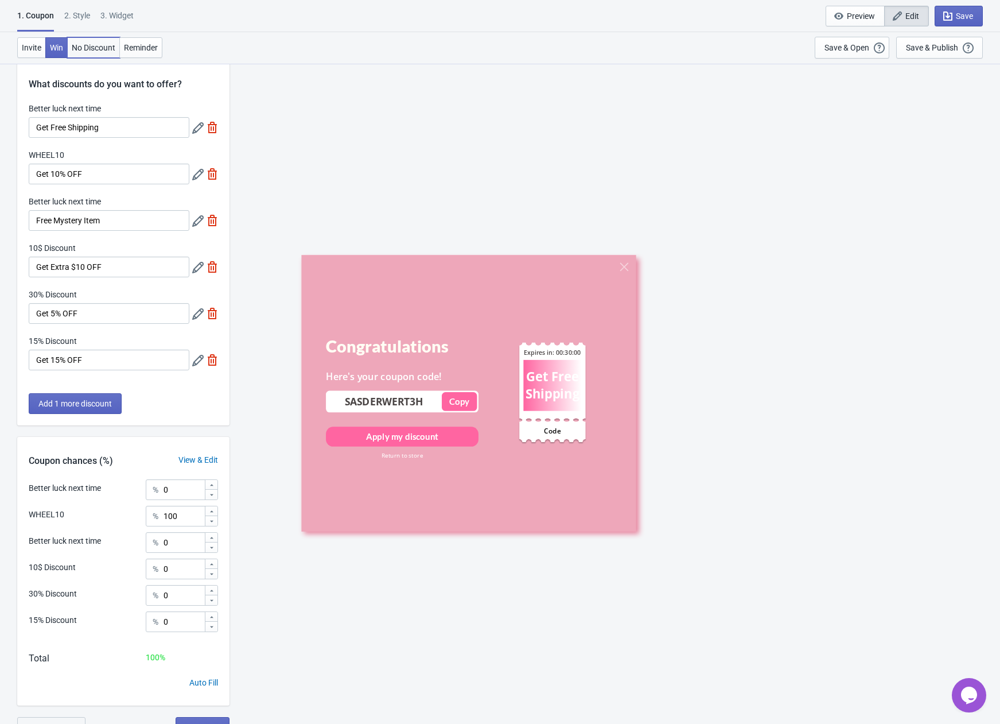
click at [94, 46] on span "No Discount" at bounding box center [94, 47] width 44 height 9
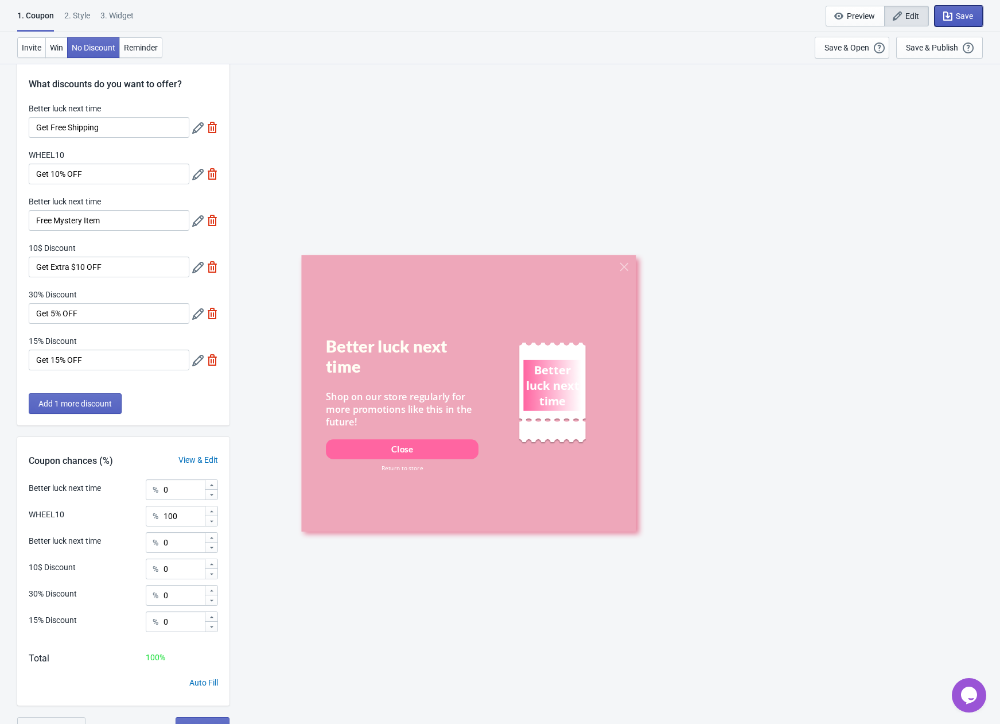
click at [968, 13] on span "Save" at bounding box center [964, 15] width 17 height 9
